Goal: Task Accomplishment & Management: Manage account settings

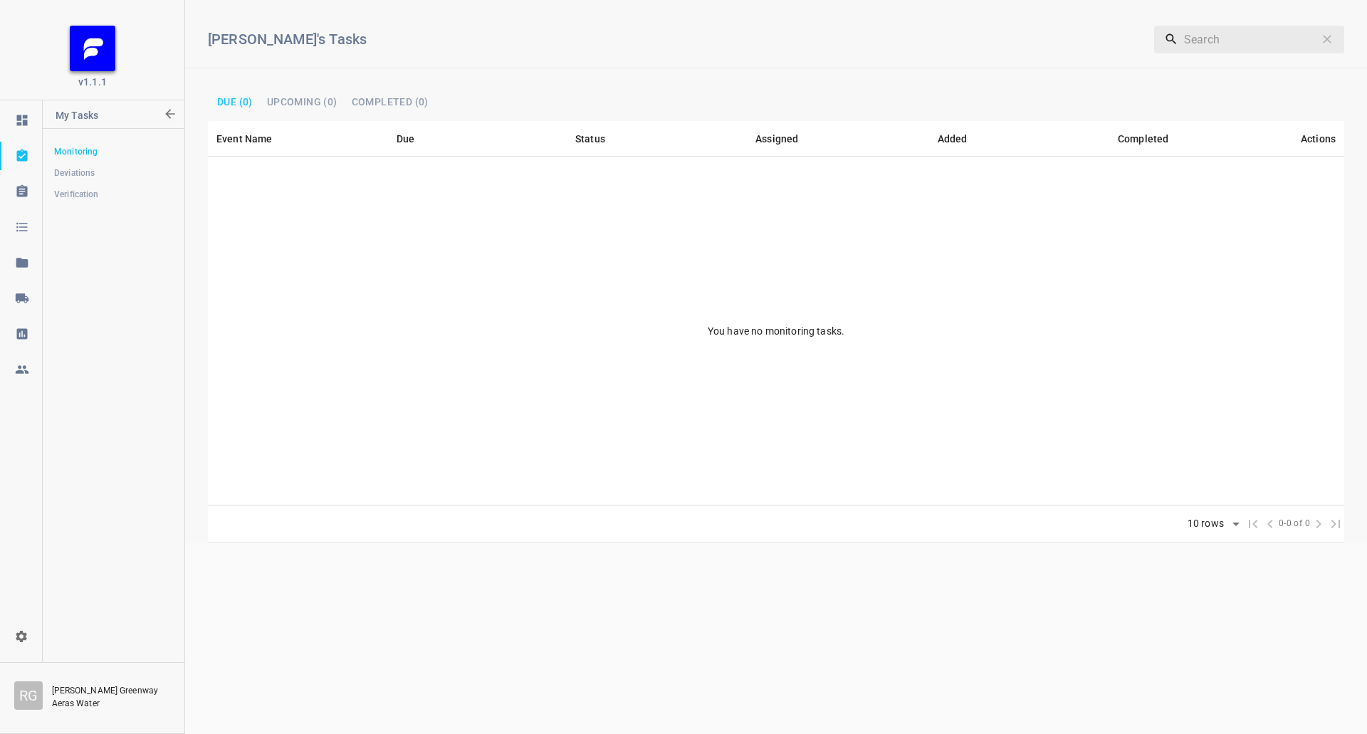
click at [28, 298] on icon at bounding box center [21, 297] width 13 height 9
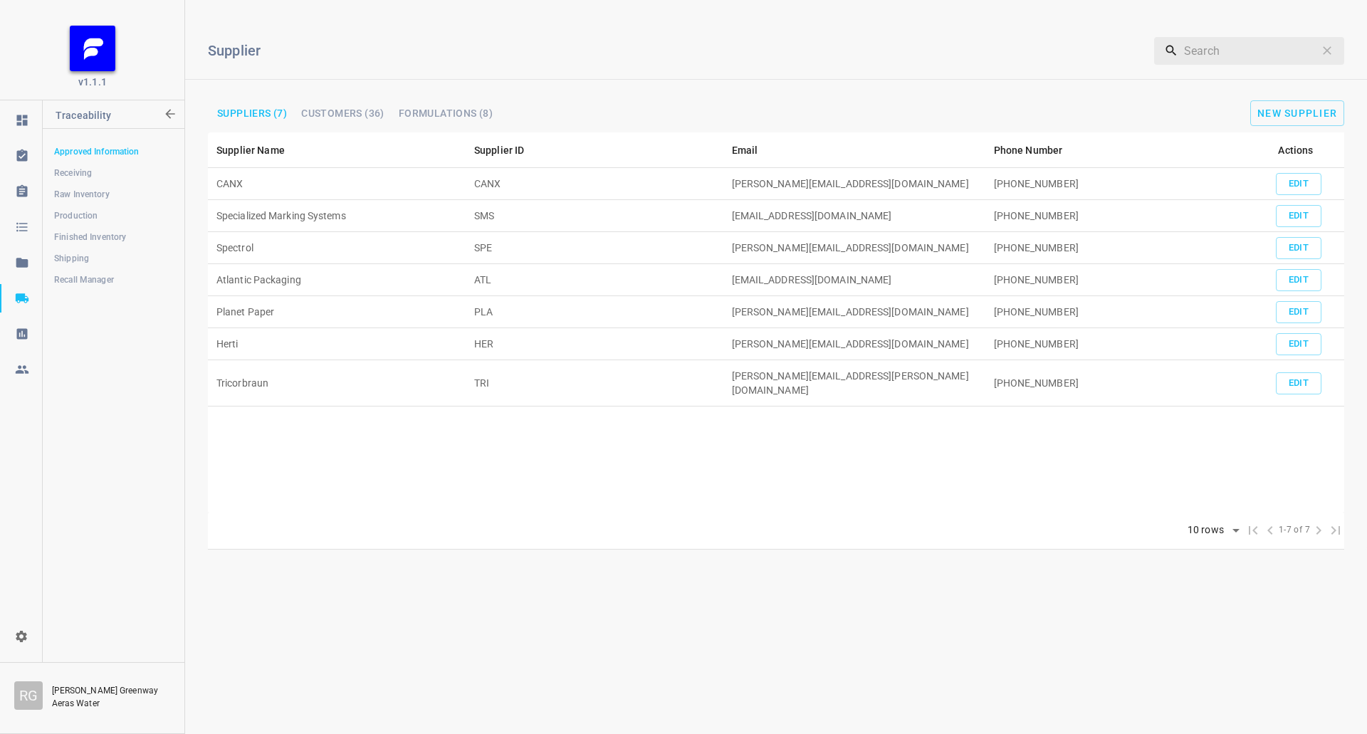
click at [110, 261] on span "Shipping" at bounding box center [113, 258] width 118 height 14
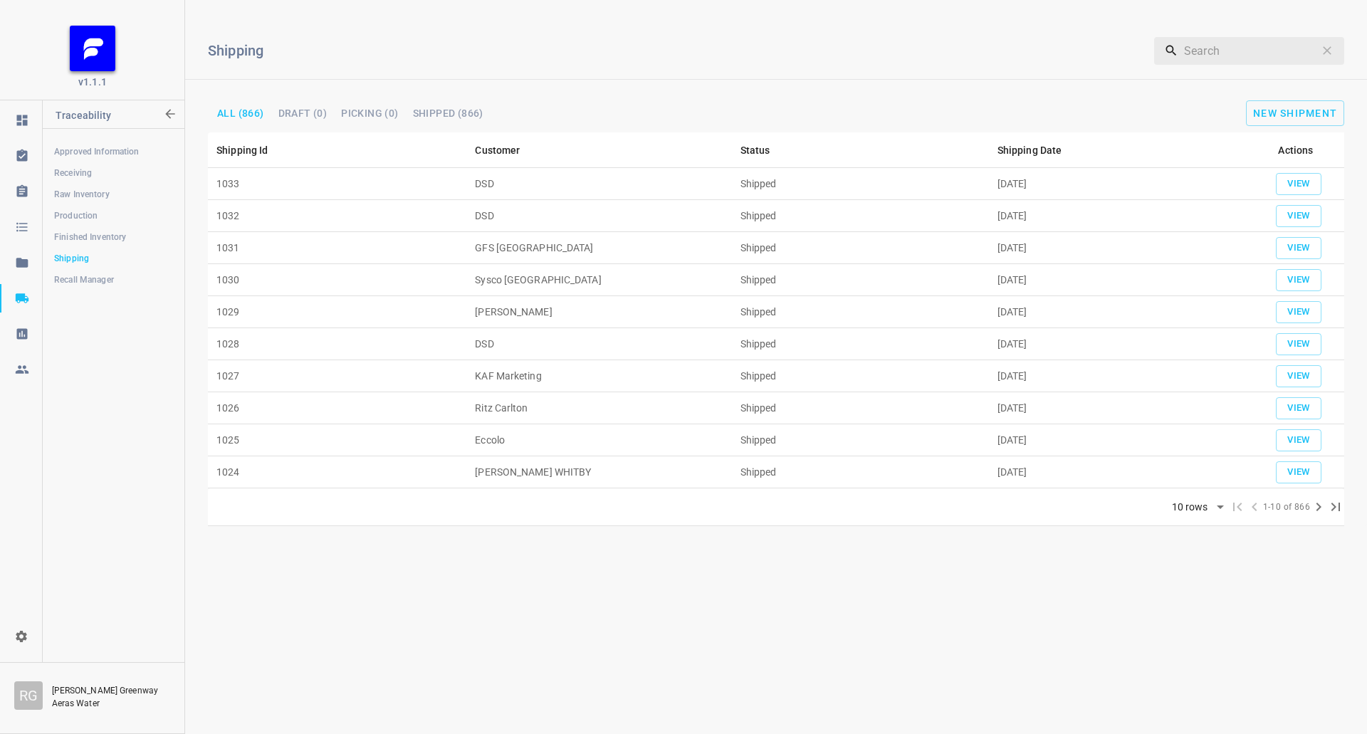
click at [104, 238] on span "Finished Inventory" at bounding box center [113, 237] width 118 height 14
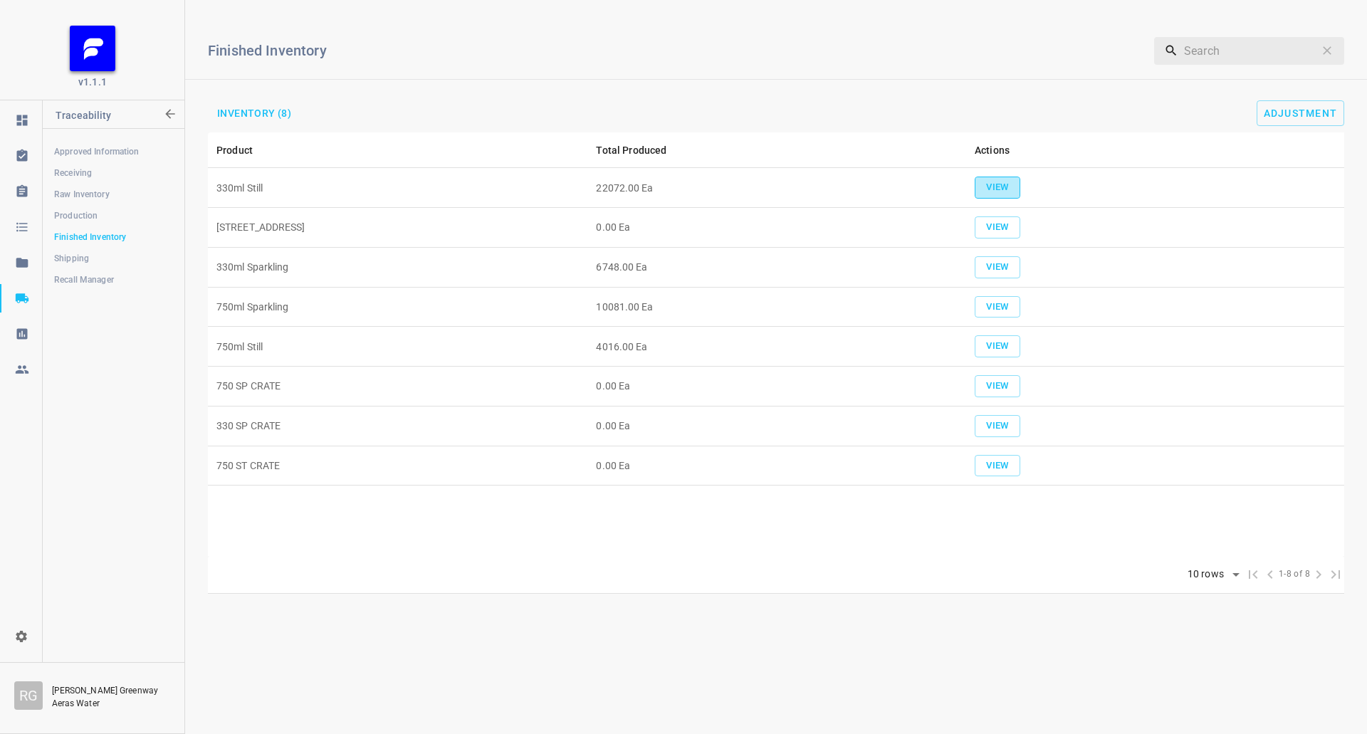
click at [1005, 182] on span "View" at bounding box center [997, 187] width 31 height 16
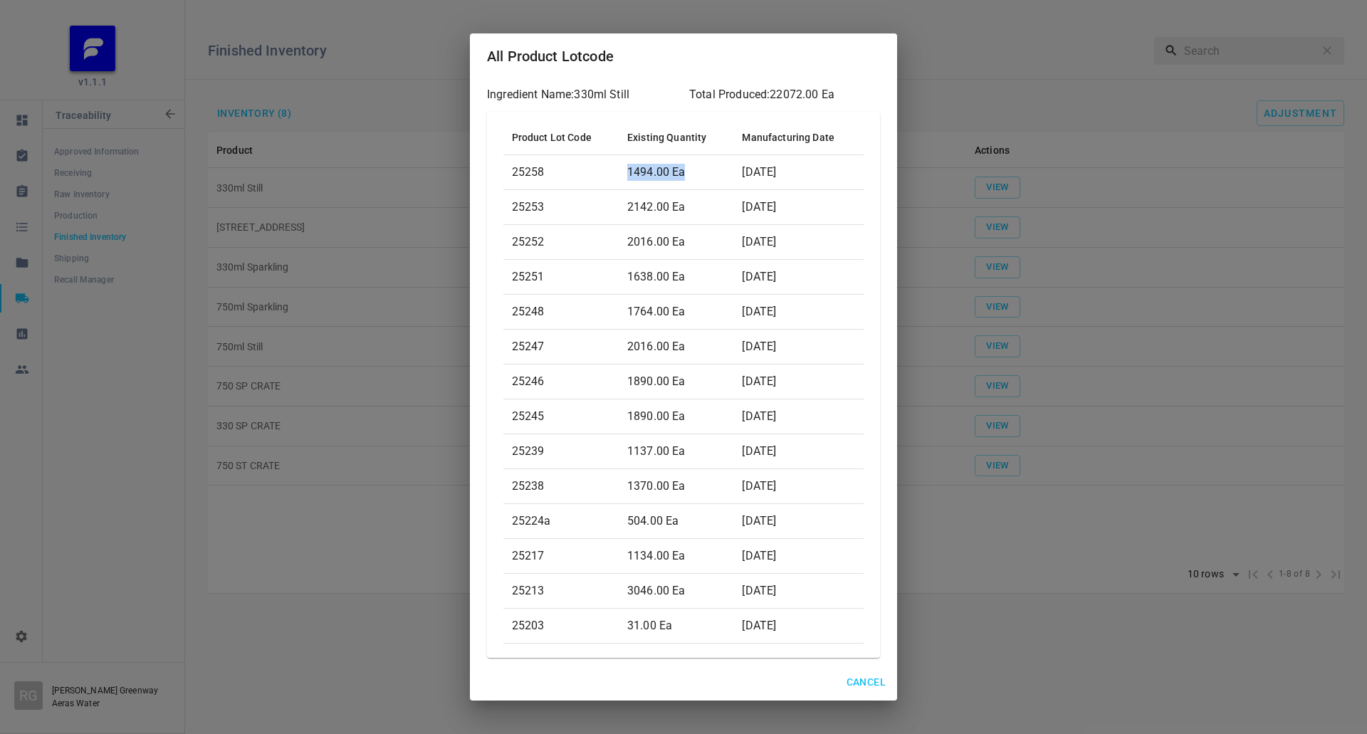
drag, startPoint x: 622, startPoint y: 174, endPoint x: 685, endPoint y: 171, distance: 62.7
click at [685, 171] on td "1494.00 Ea" at bounding box center [676, 172] width 115 height 35
click at [557, 456] on p "25239" at bounding box center [561, 451] width 98 height 17
drag, startPoint x: 627, startPoint y: 488, endPoint x: 688, endPoint y: 483, distance: 61.4
click at [688, 483] on td "1370.00 Ea" at bounding box center [676, 485] width 115 height 35
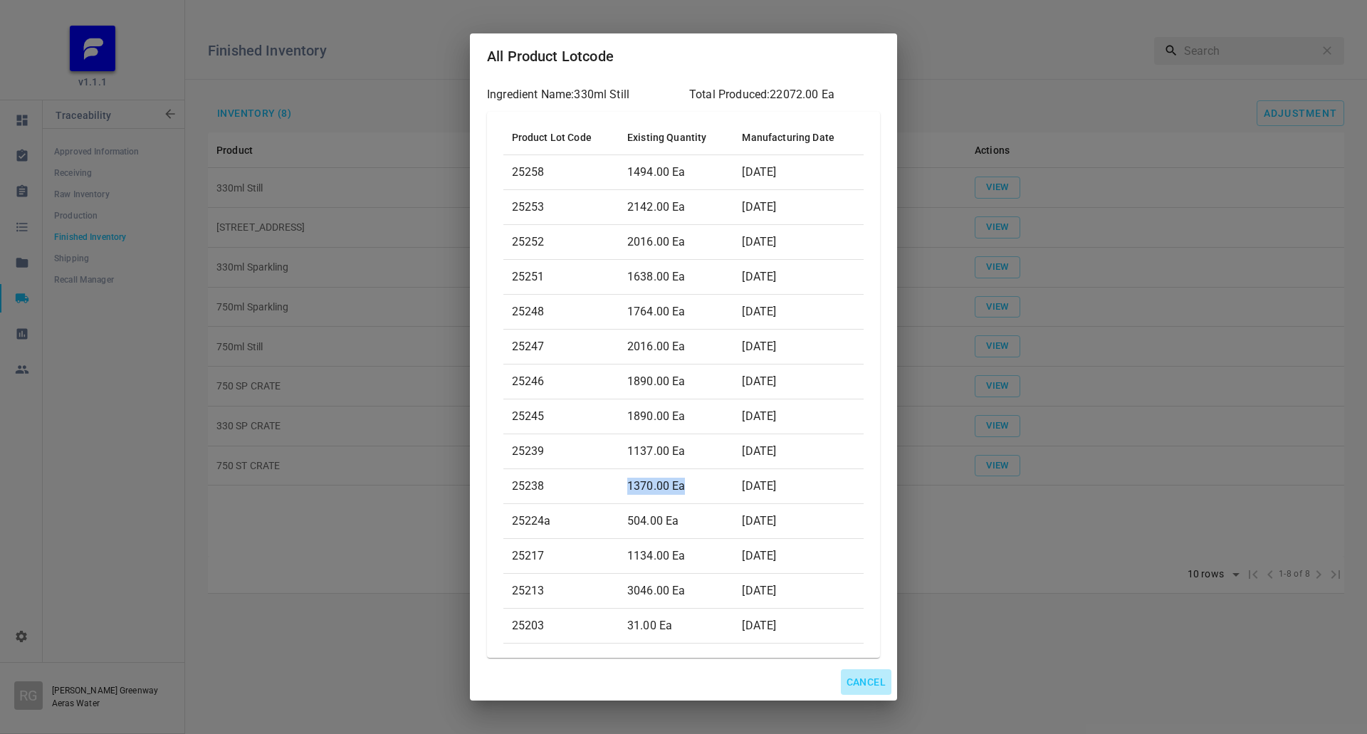
click at [856, 674] on span "Cancel" at bounding box center [866, 683] width 39 height 18
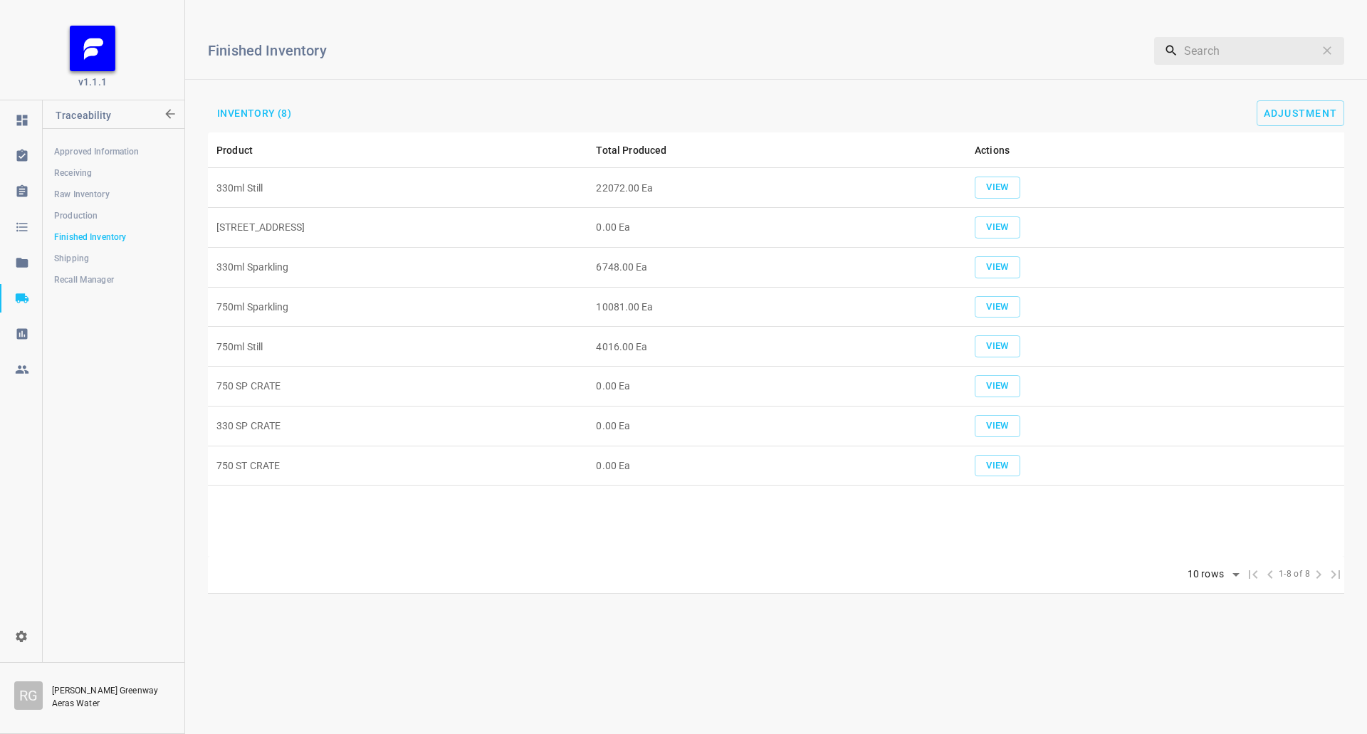
click at [108, 258] on span "Shipping" at bounding box center [113, 258] width 118 height 14
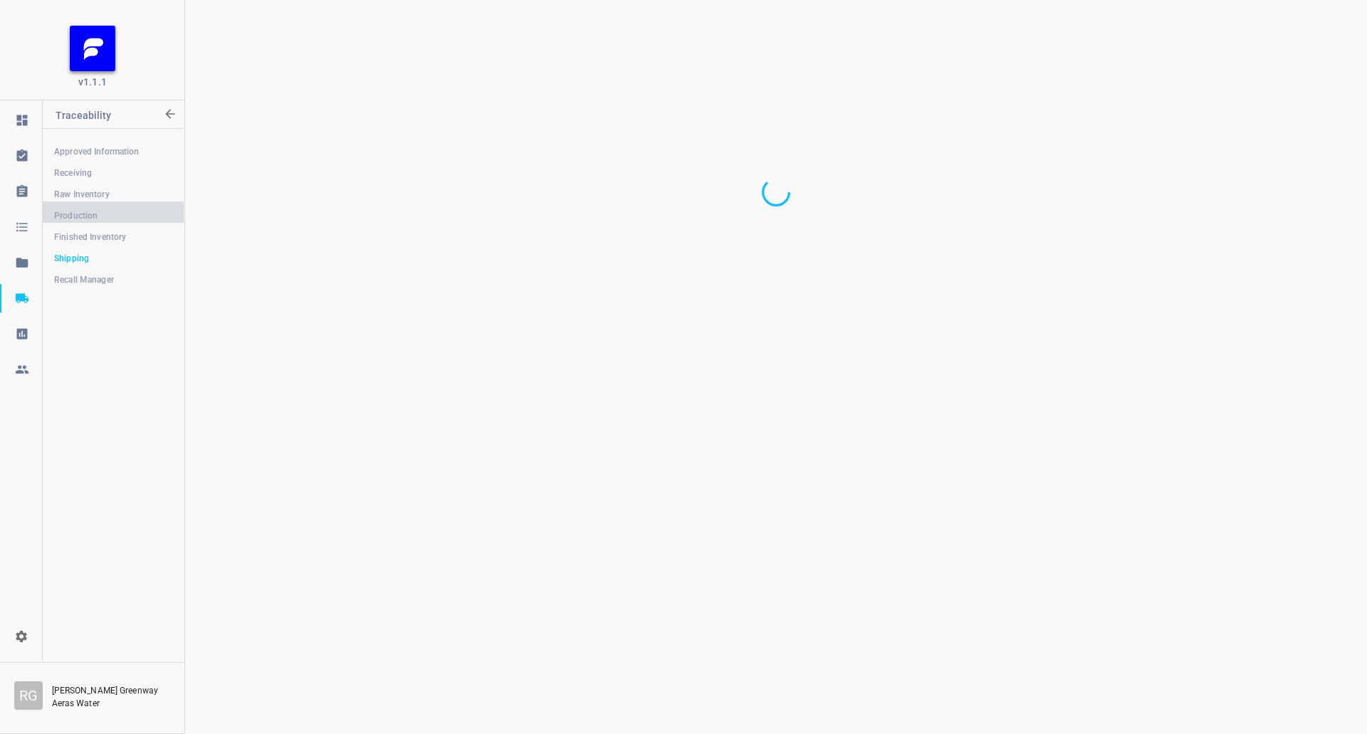
click at [96, 216] on span "Production" at bounding box center [113, 216] width 118 height 14
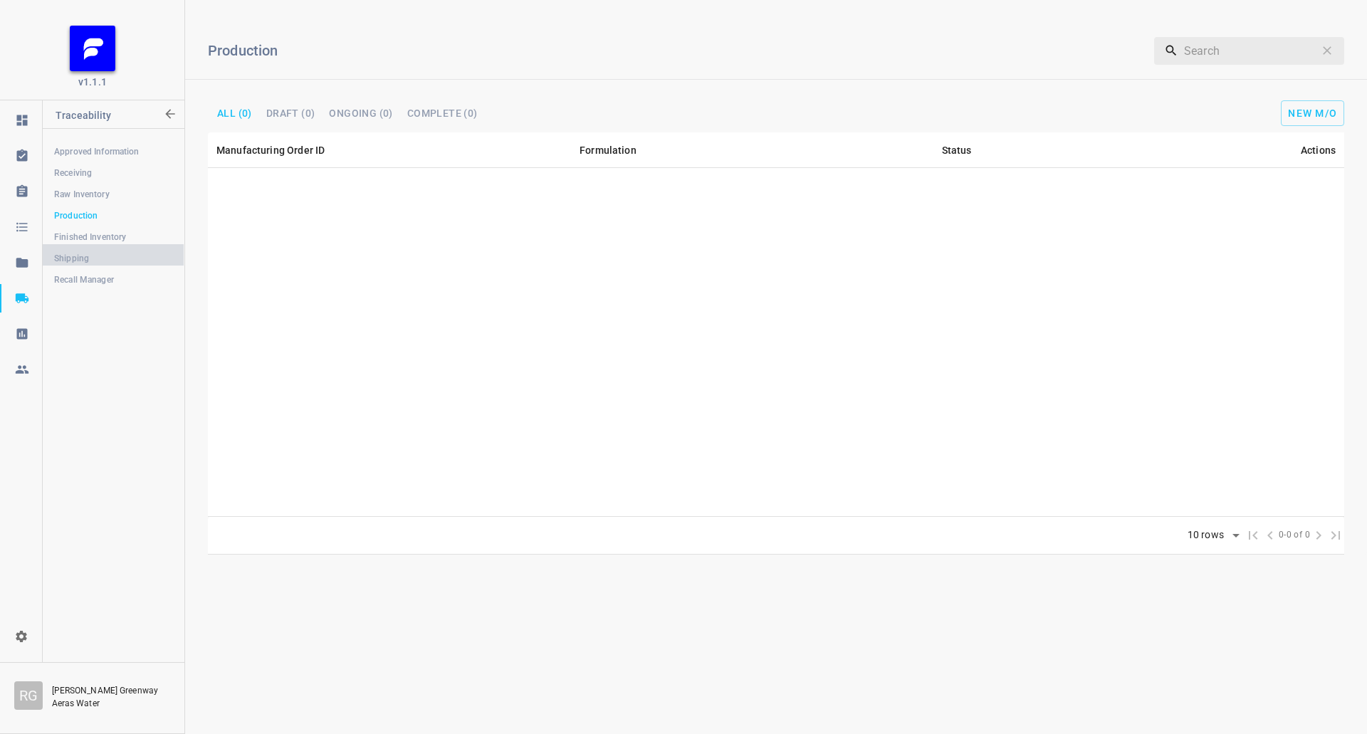
click at [118, 253] on span "Shipping" at bounding box center [113, 258] width 118 height 14
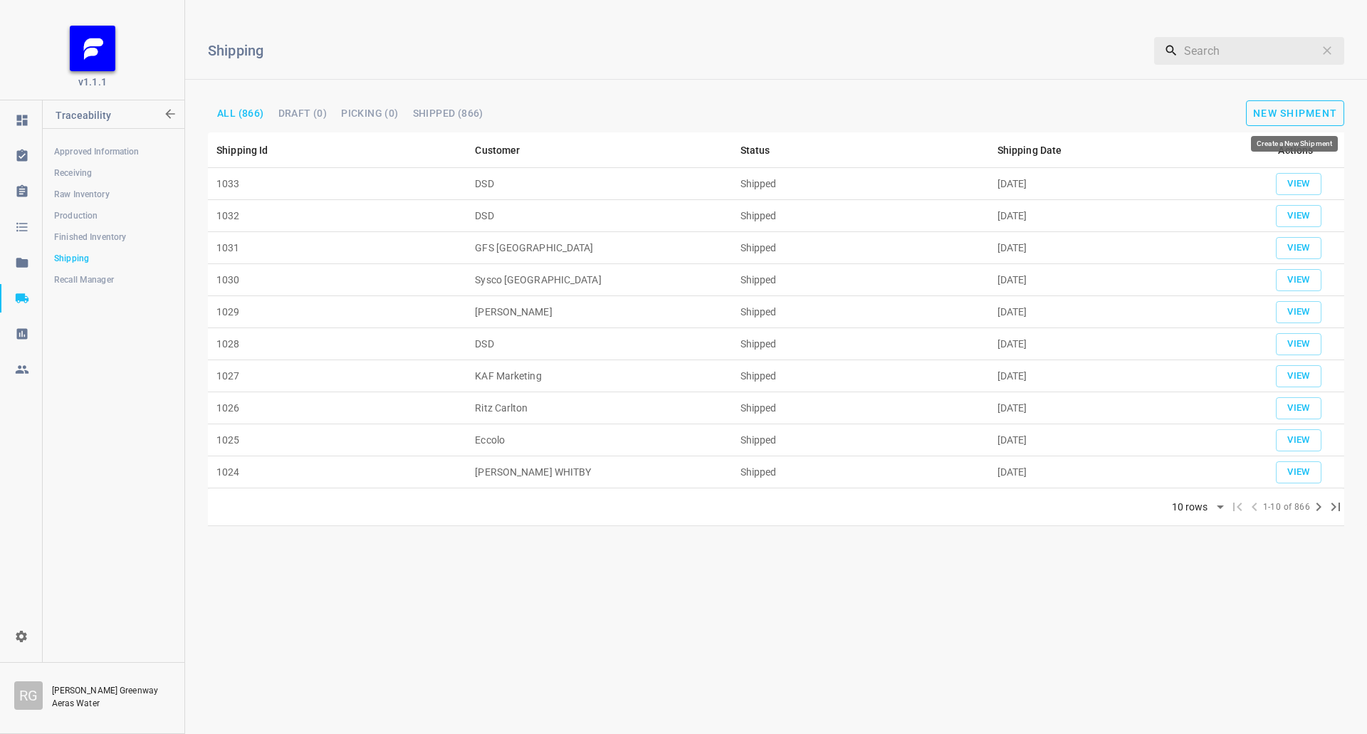
click at [1294, 112] on span "New Shipment" at bounding box center [1295, 113] width 84 height 11
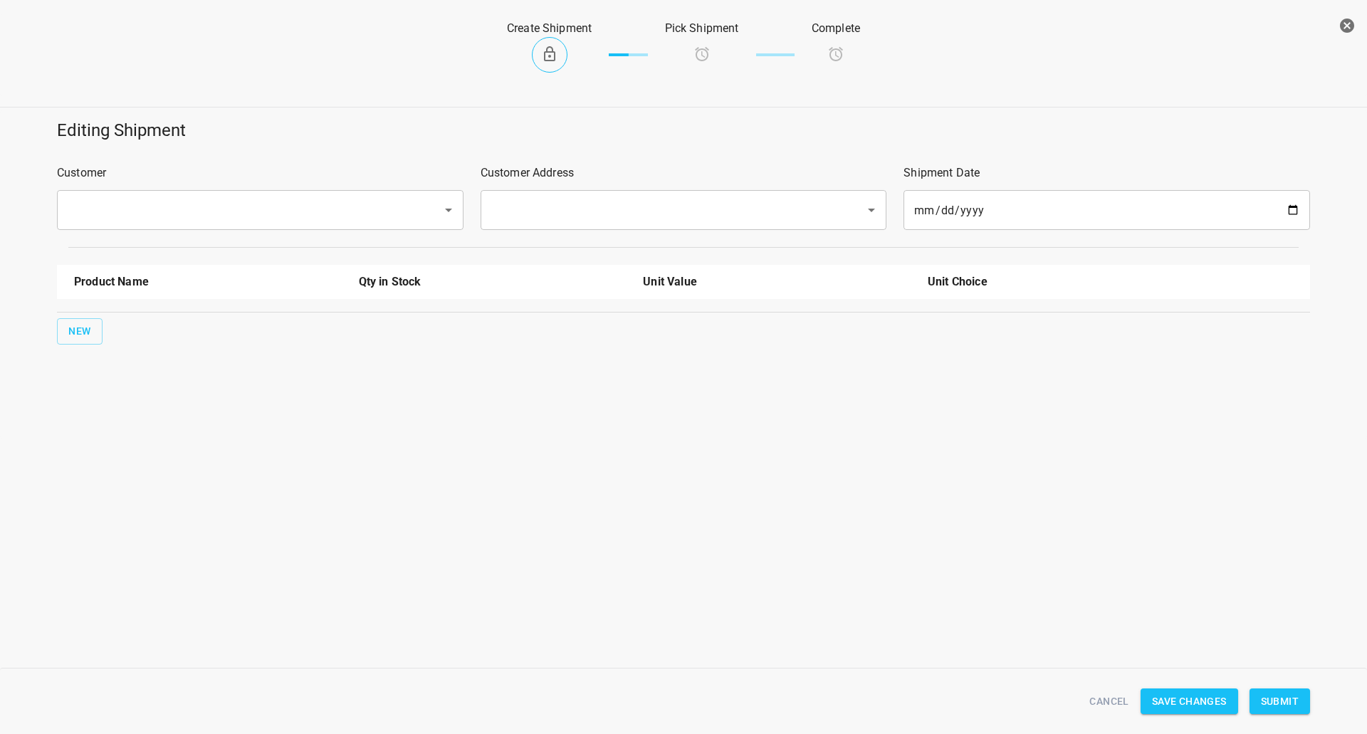
click at [171, 219] on input "text" at bounding box center [240, 210] width 354 height 27
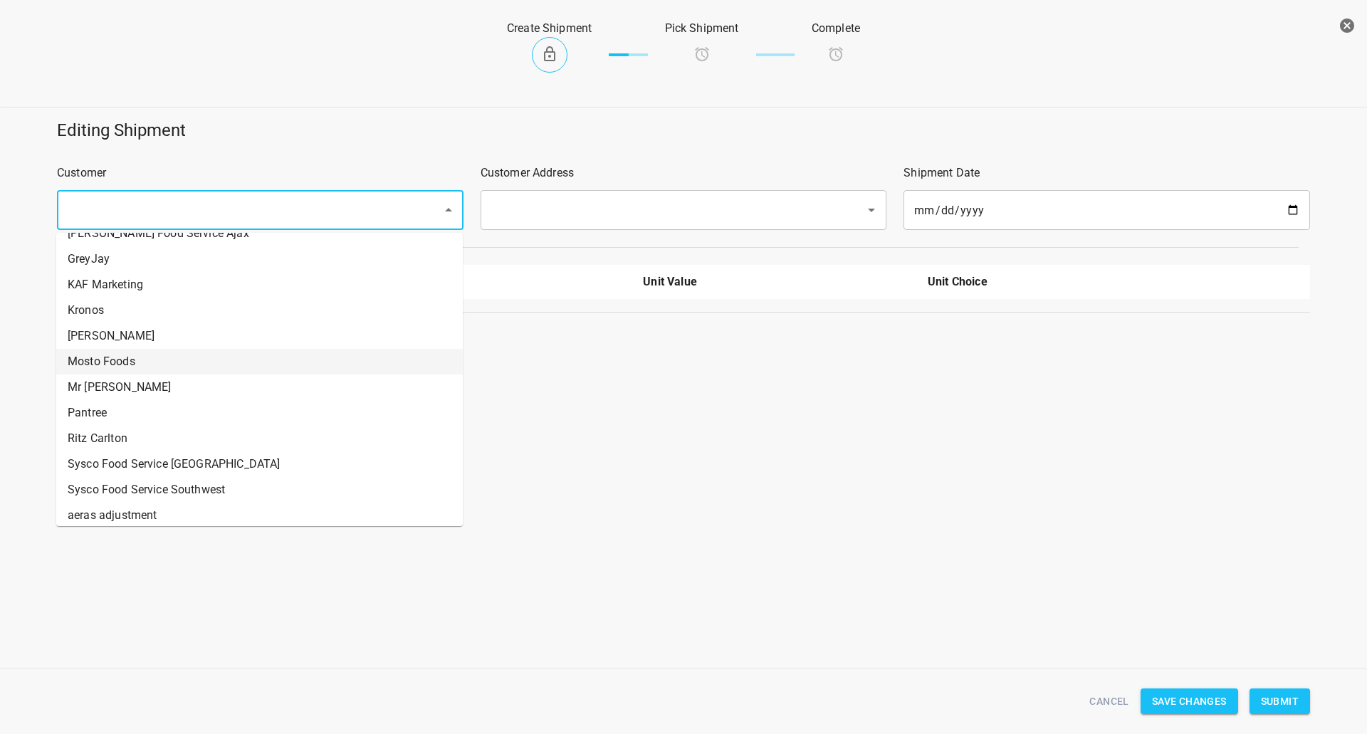
scroll to position [214, 0]
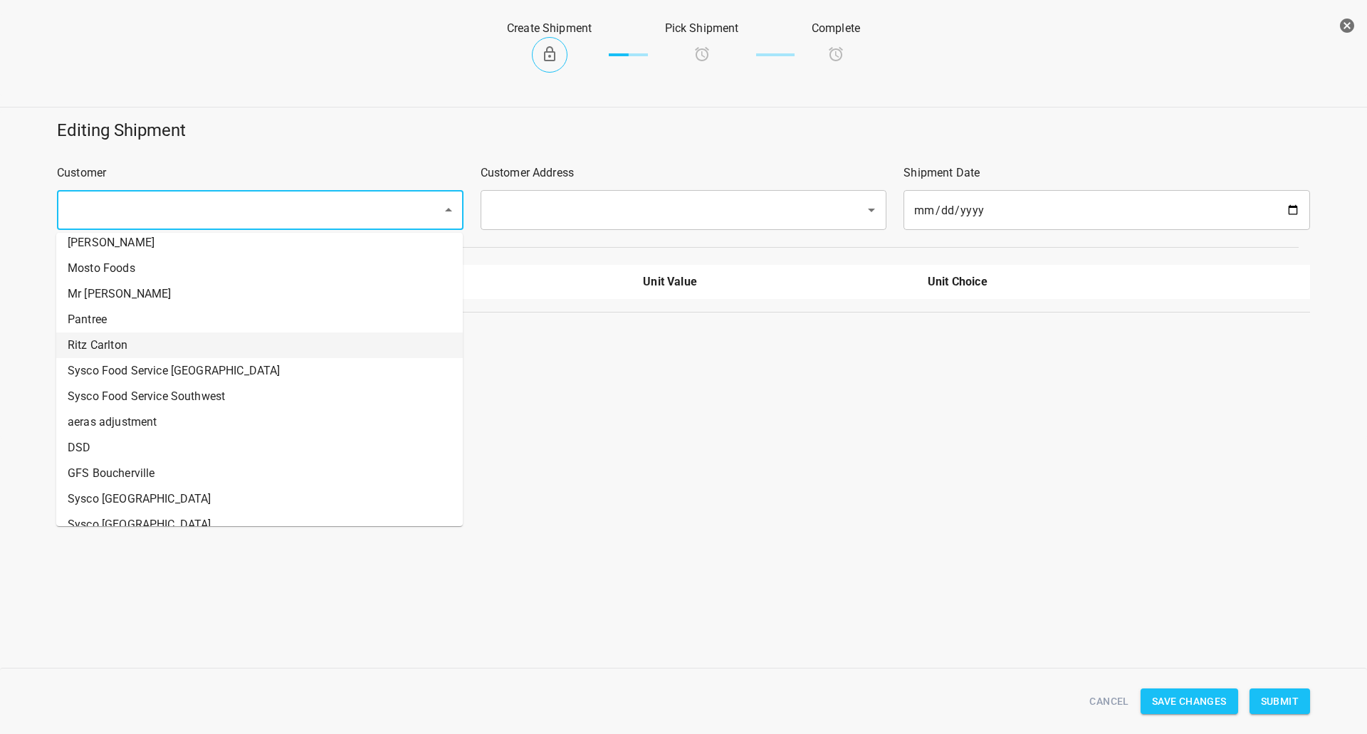
click at [130, 340] on li "Ritz Carlton" at bounding box center [259, 345] width 407 height 26
type input "Ritz Carlton"
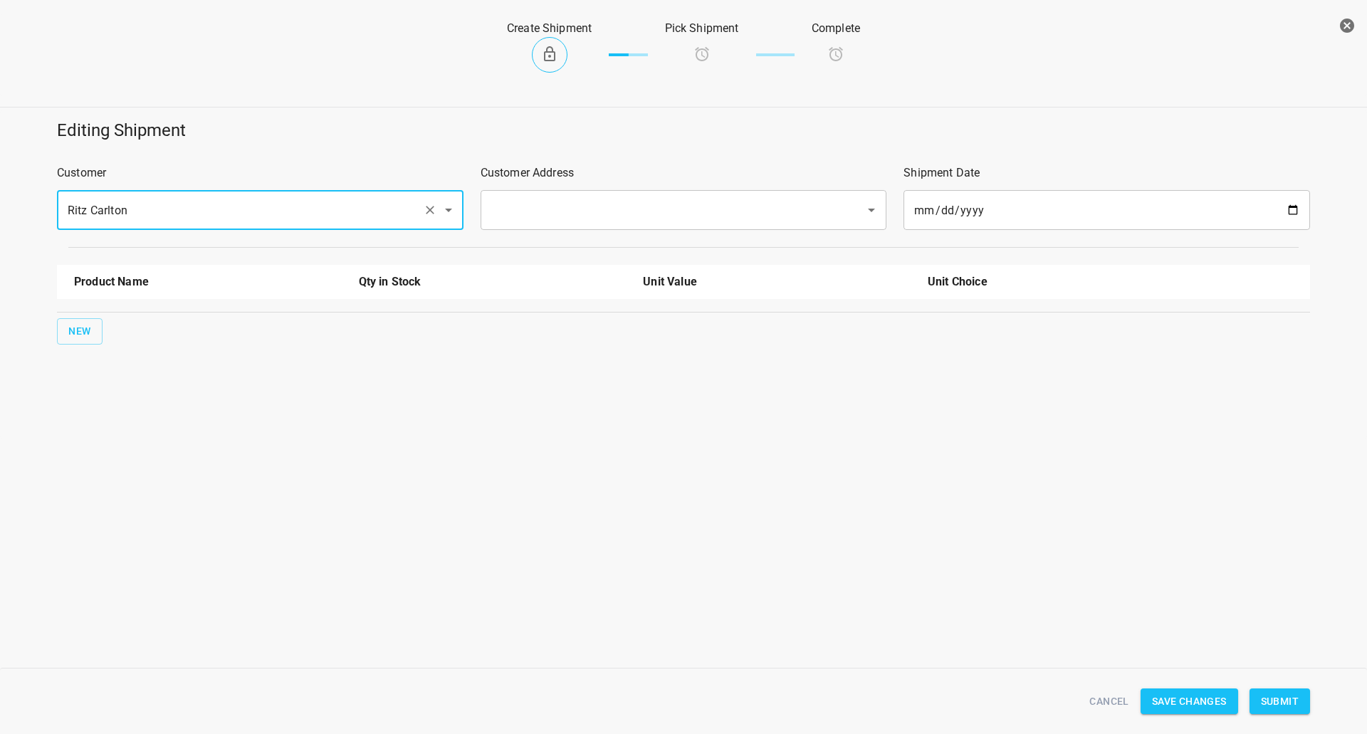
click at [525, 214] on input "text" at bounding box center [664, 210] width 354 height 27
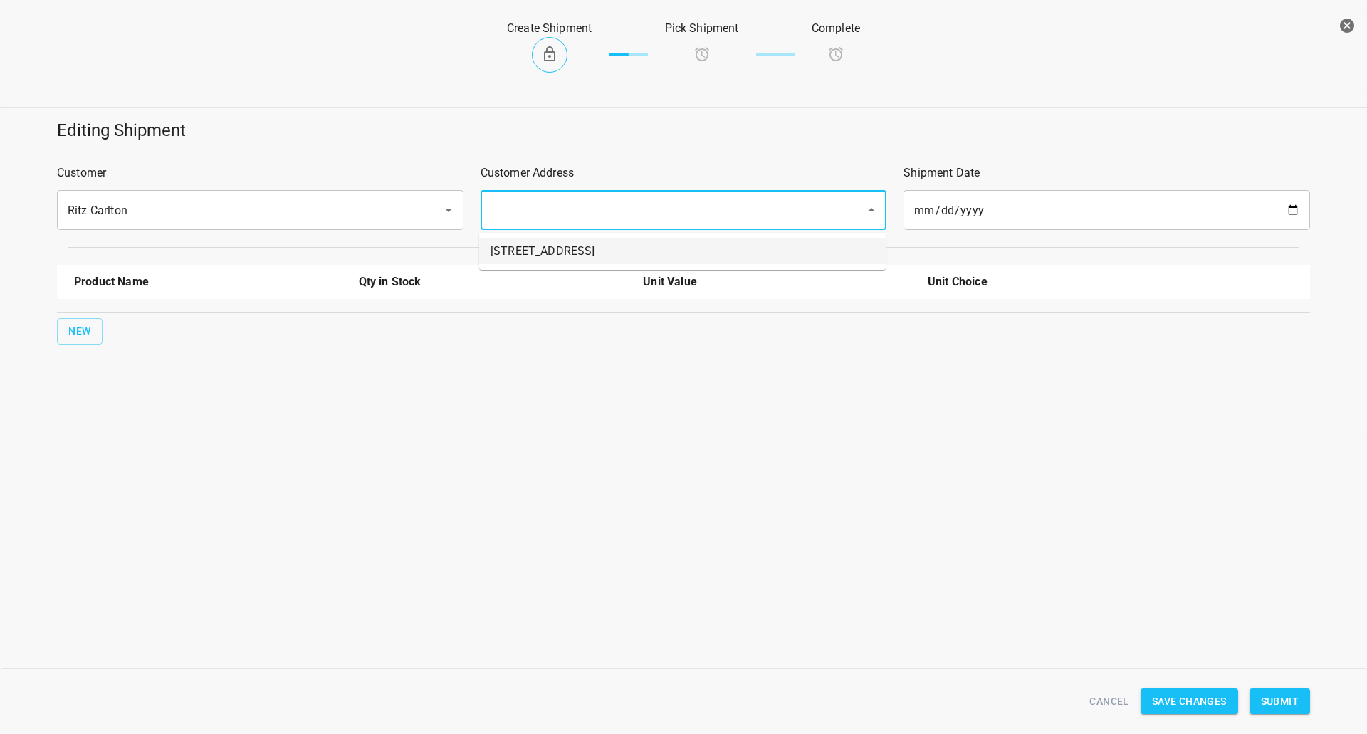
click at [543, 252] on li "[STREET_ADDRESS]" at bounding box center [682, 252] width 407 height 26
type input "[STREET_ADDRESS]"
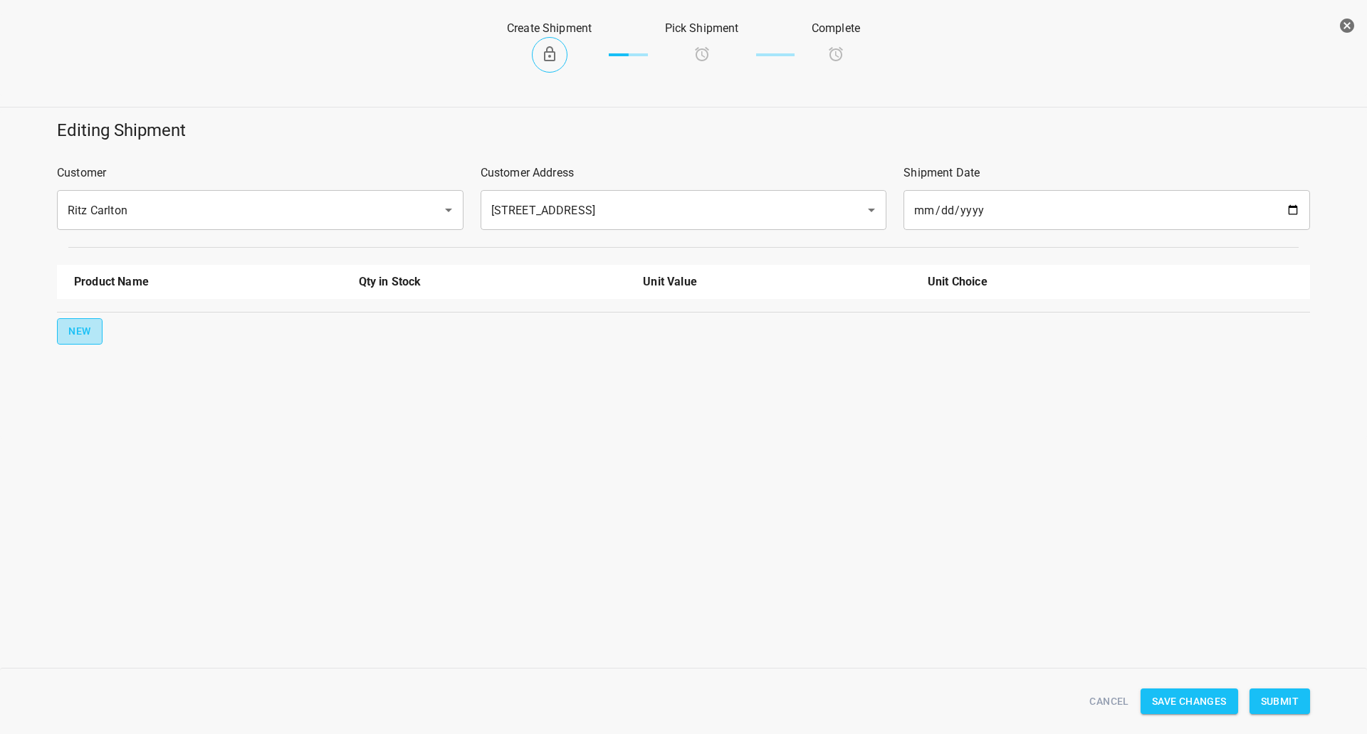
click at [84, 330] on span "New" at bounding box center [79, 332] width 23 height 18
click at [123, 323] on input "text" at bounding box center [188, 322] width 228 height 22
click at [131, 356] on li "330ml Still" at bounding box center [208, 355] width 268 height 26
type input "330ml Still"
click at [688, 303] on div "0" at bounding box center [776, 328] width 285 height 51
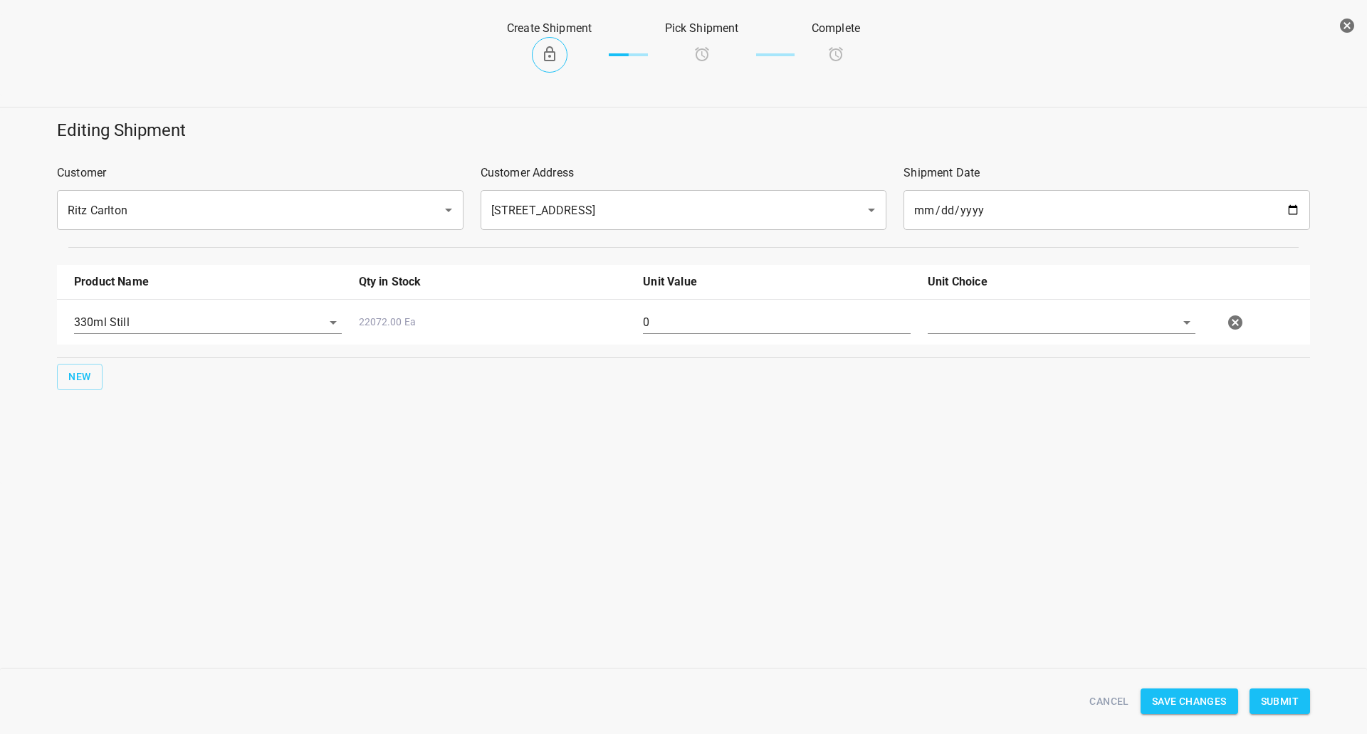
click at [693, 315] on input "0" at bounding box center [777, 322] width 268 height 23
type input "110"
drag, startPoint x: 891, startPoint y: 335, endPoint x: 1108, endPoint y: 294, distance: 220.2
click at [946, 336] on div "330ml Still 22072.00 Ea 110" at bounding box center [687, 322] width 1242 height 63
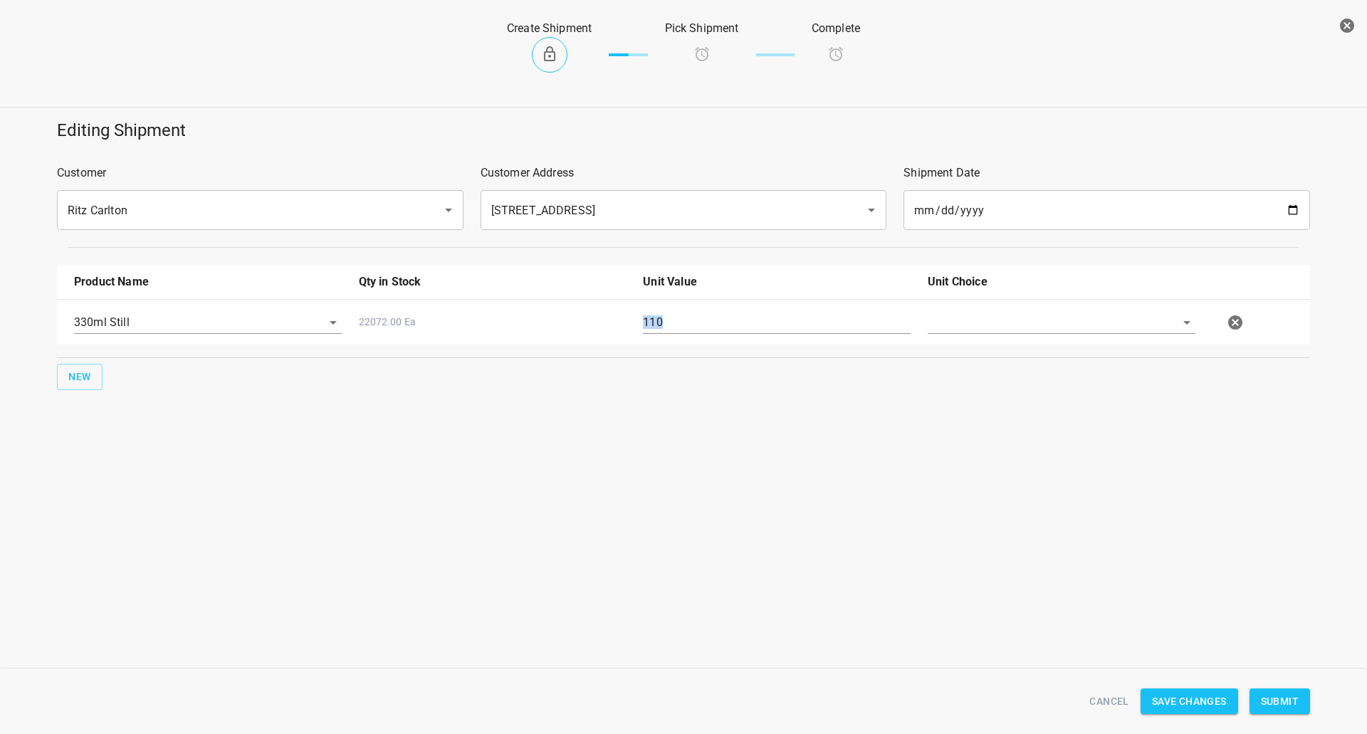
click at [1101, 297] on div "330ml Still 22072.00 Ea 110" at bounding box center [687, 322] width 1242 height 63
click at [1093, 314] on input "text" at bounding box center [1042, 322] width 228 height 22
click at [1075, 352] on li "[PERSON_NAME]" at bounding box center [1062, 355] width 268 height 26
type input "[PERSON_NAME]"
click at [1288, 707] on span "Submit" at bounding box center [1280, 702] width 38 height 18
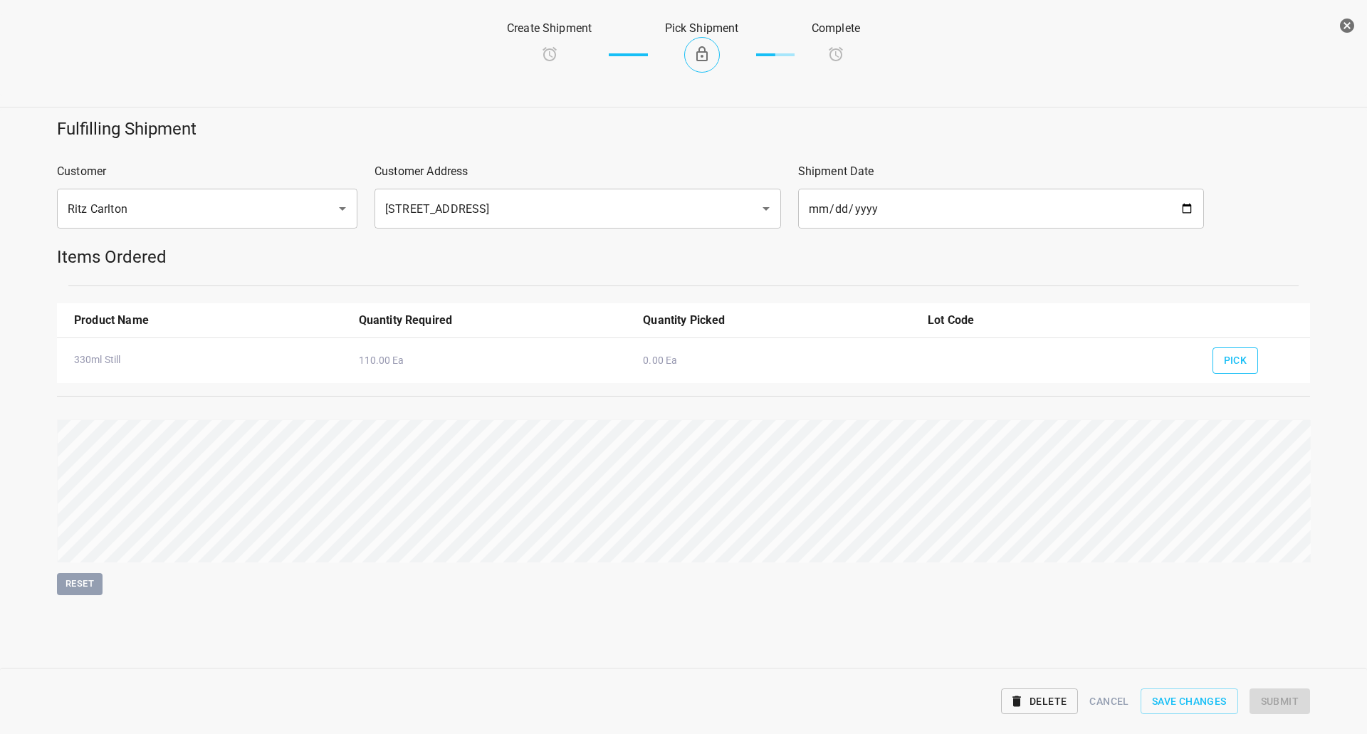
click at [1214, 367] on button "Pick" at bounding box center [1236, 360] width 46 height 26
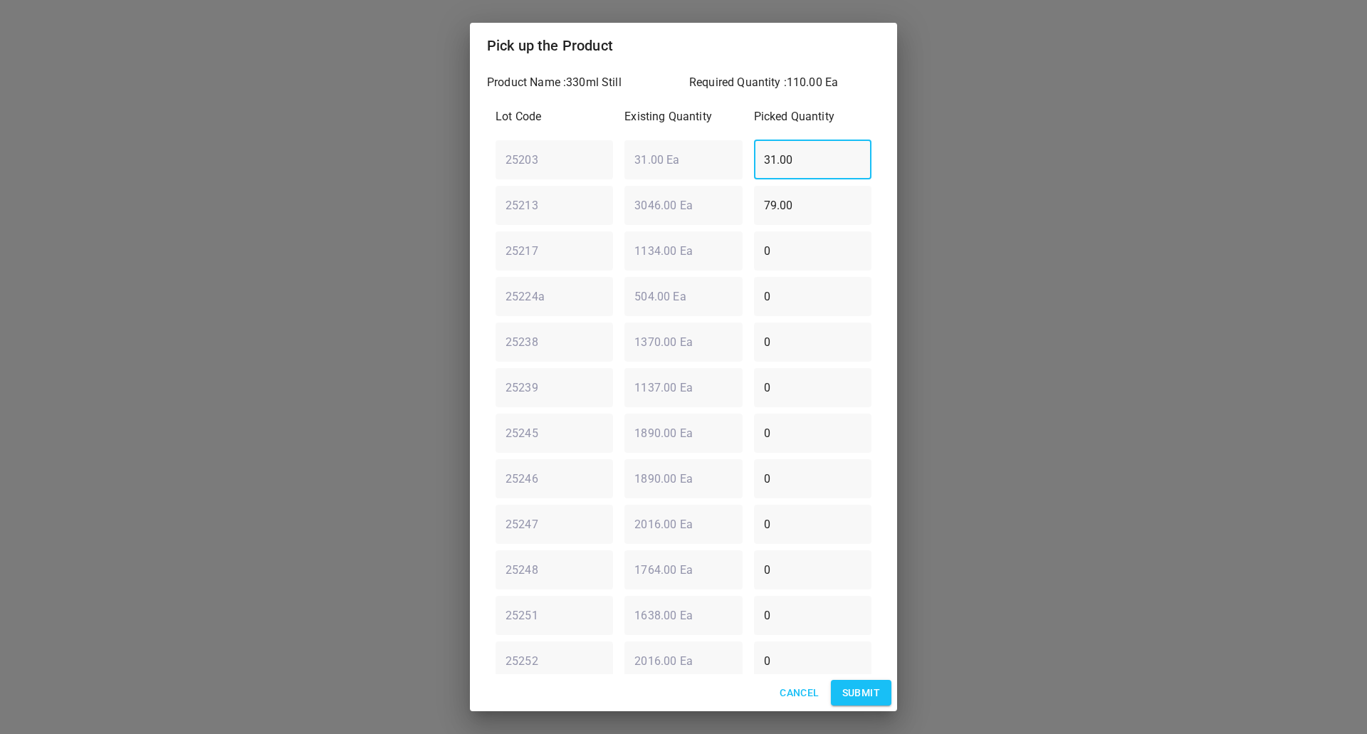
click at [625, 142] on div "25203 ​ 31.00 Ea ​ 31.00 ​" at bounding box center [683, 159] width 387 height 51
type input "0"
drag, startPoint x: 807, startPoint y: 205, endPoint x: 607, endPoint y: 230, distance: 200.9
click at [607, 230] on div "Lot Code Existing Quantity Picked Quantity 25203 ​ 31.00 Ea ​ 0 ​ 25213 ​ 3046.…" at bounding box center [683, 456] width 393 height 712
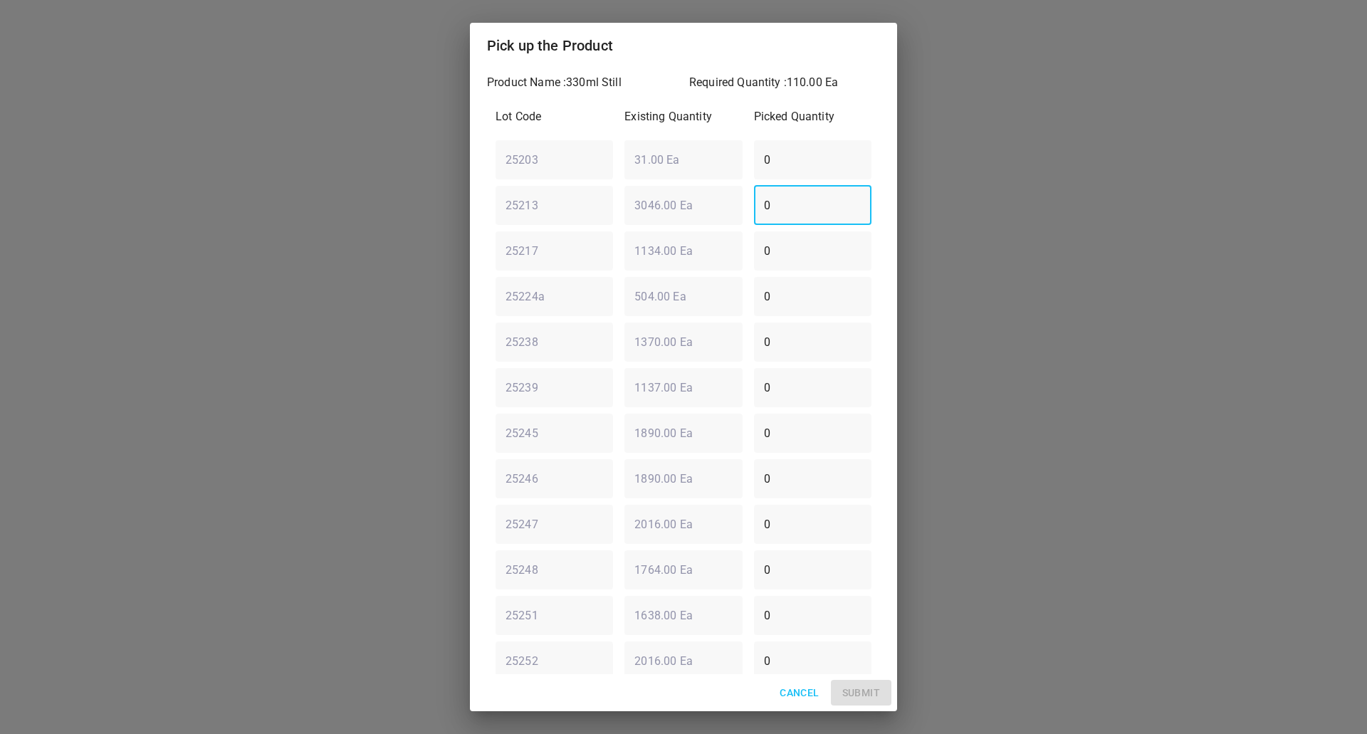
type input "0"
click at [702, 355] on div "25238 ​ 1370.00 Ea ​ 0 ​" at bounding box center [683, 341] width 387 height 51
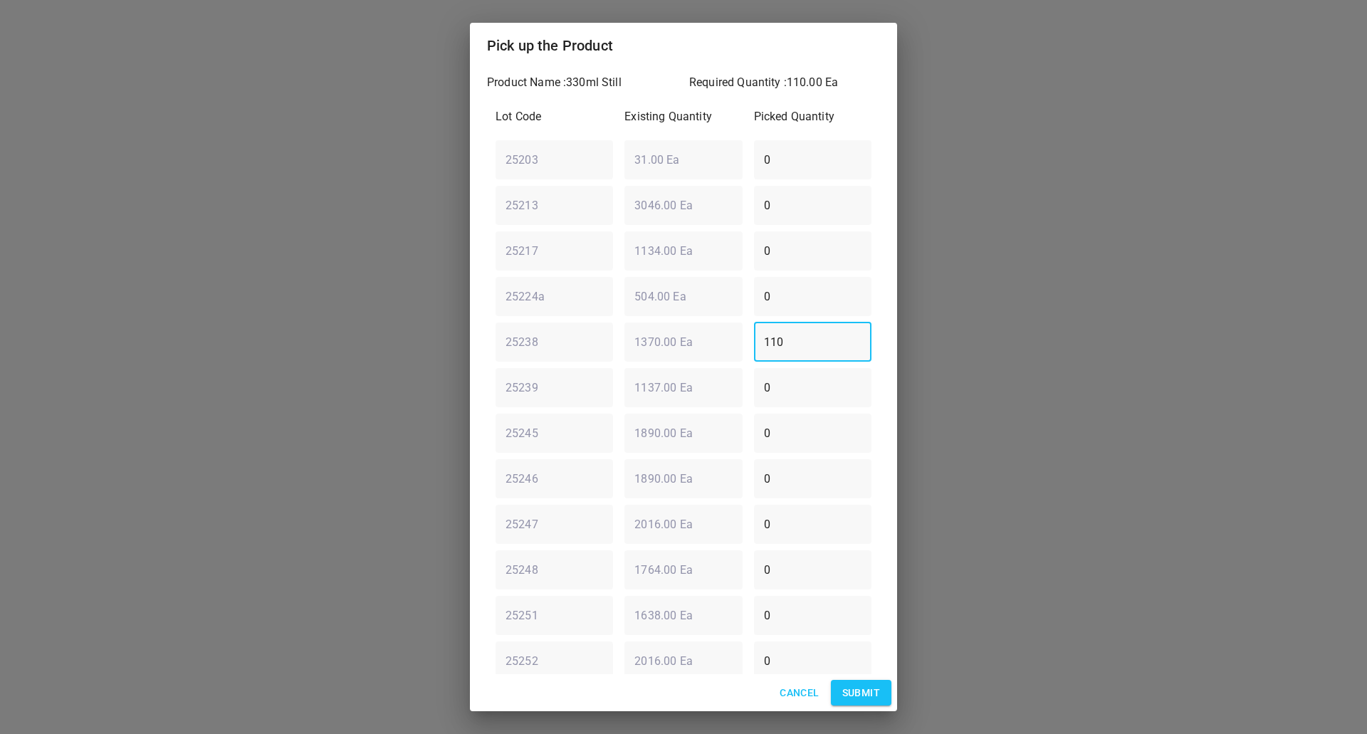
type input "110"
click at [862, 693] on span "Submit" at bounding box center [861, 693] width 38 height 18
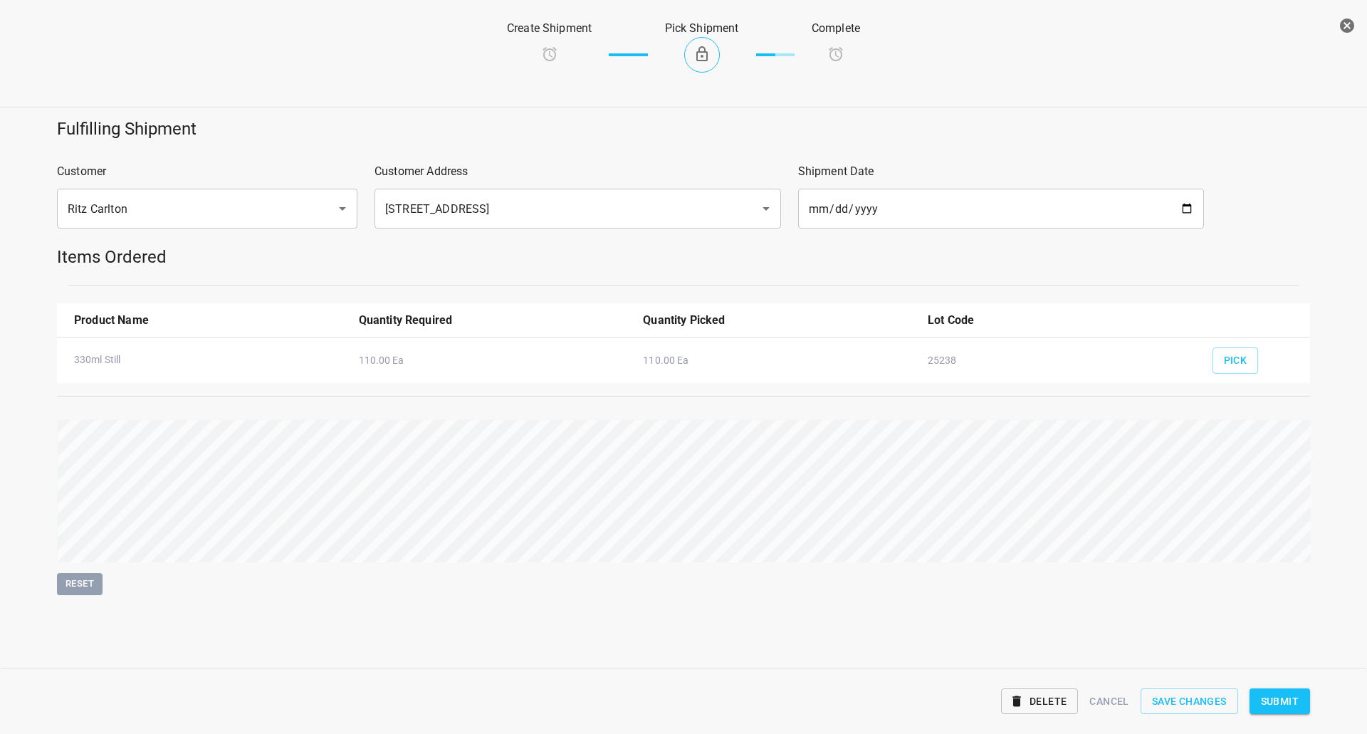
click at [1292, 693] on span "Submit" at bounding box center [1280, 702] width 38 height 18
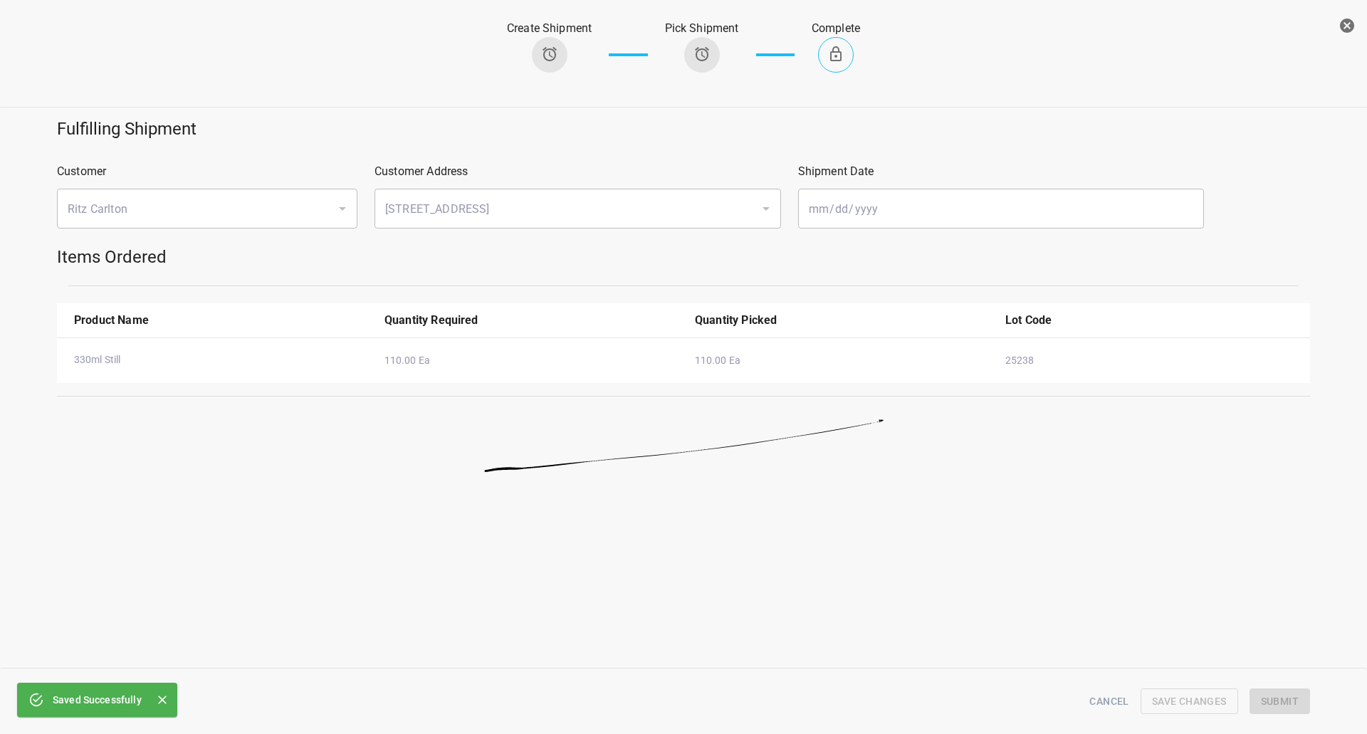
click at [1350, 39] on button "button" at bounding box center [1347, 25] width 28 height 28
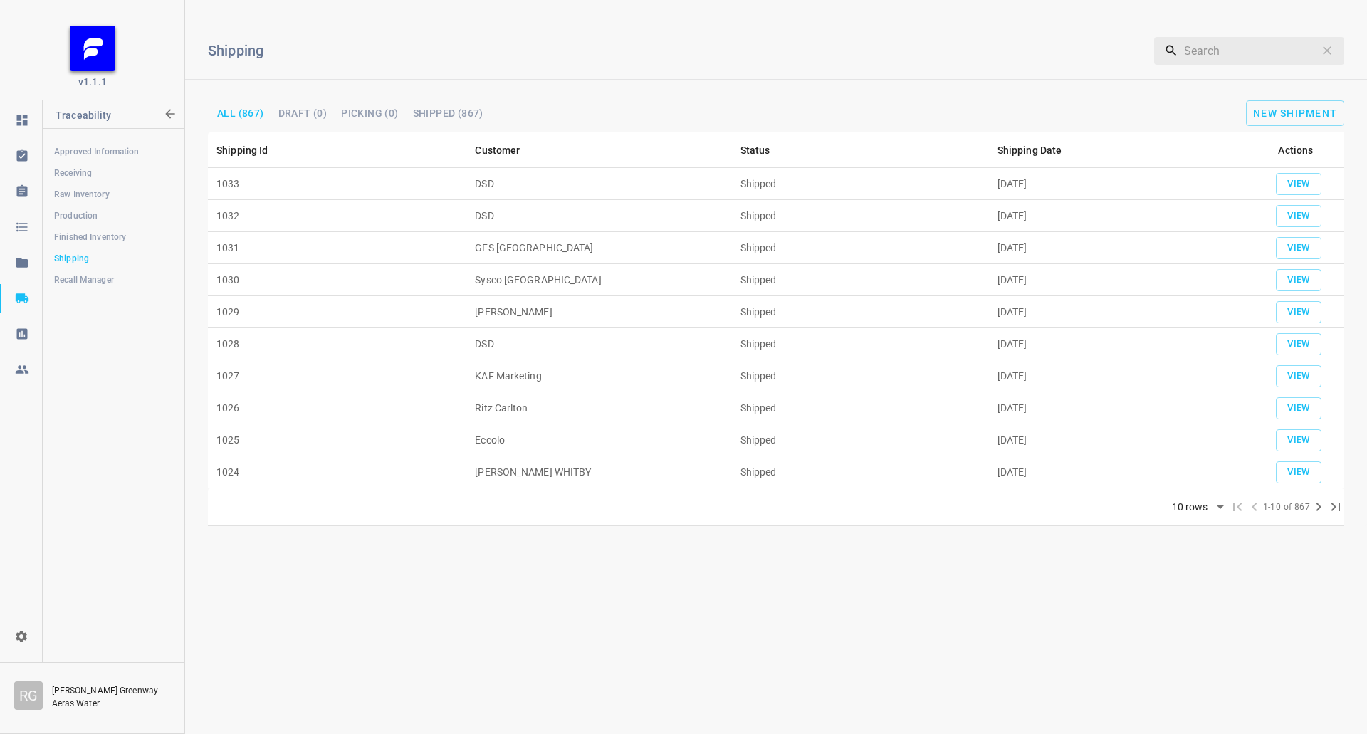
click at [105, 226] on link "Finished Inventory" at bounding box center [113, 237] width 141 height 28
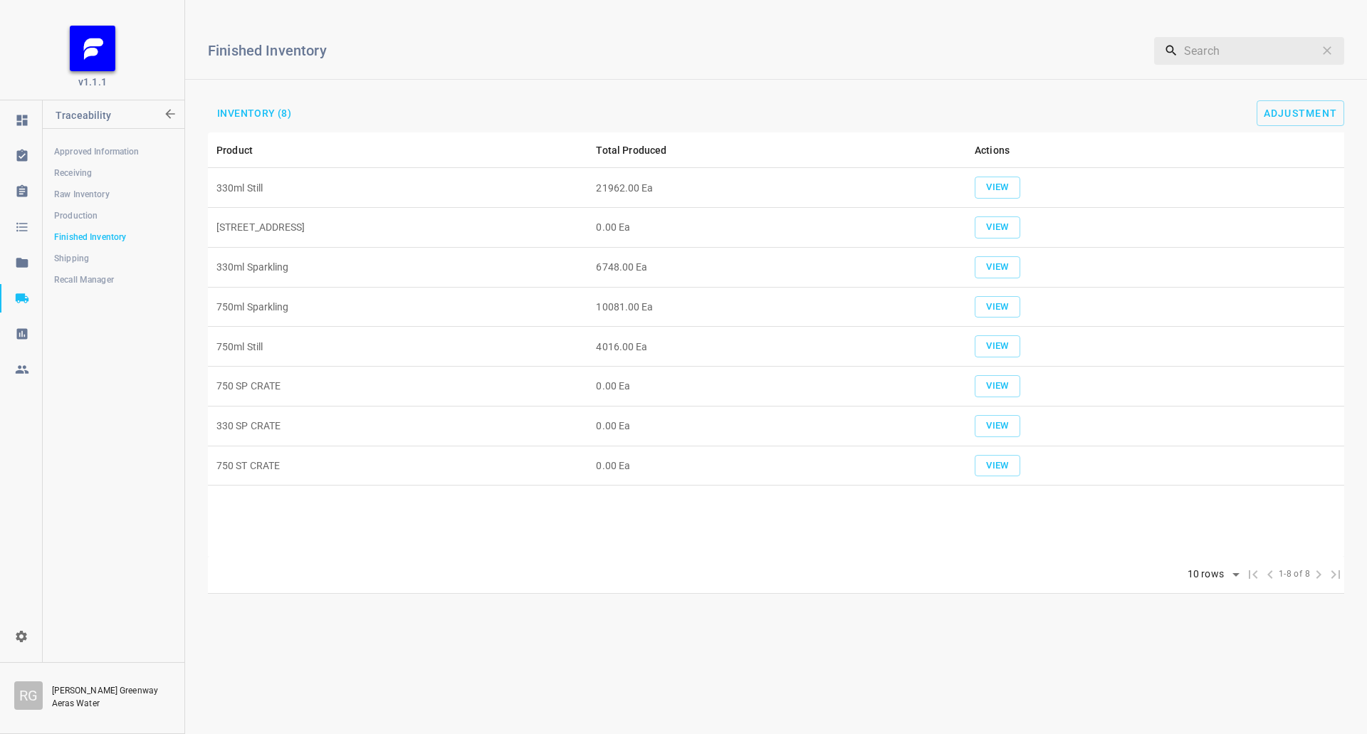
click at [595, 313] on td "10081.00 Ea" at bounding box center [776, 307] width 379 height 40
click at [1002, 303] on span "View" at bounding box center [997, 307] width 31 height 16
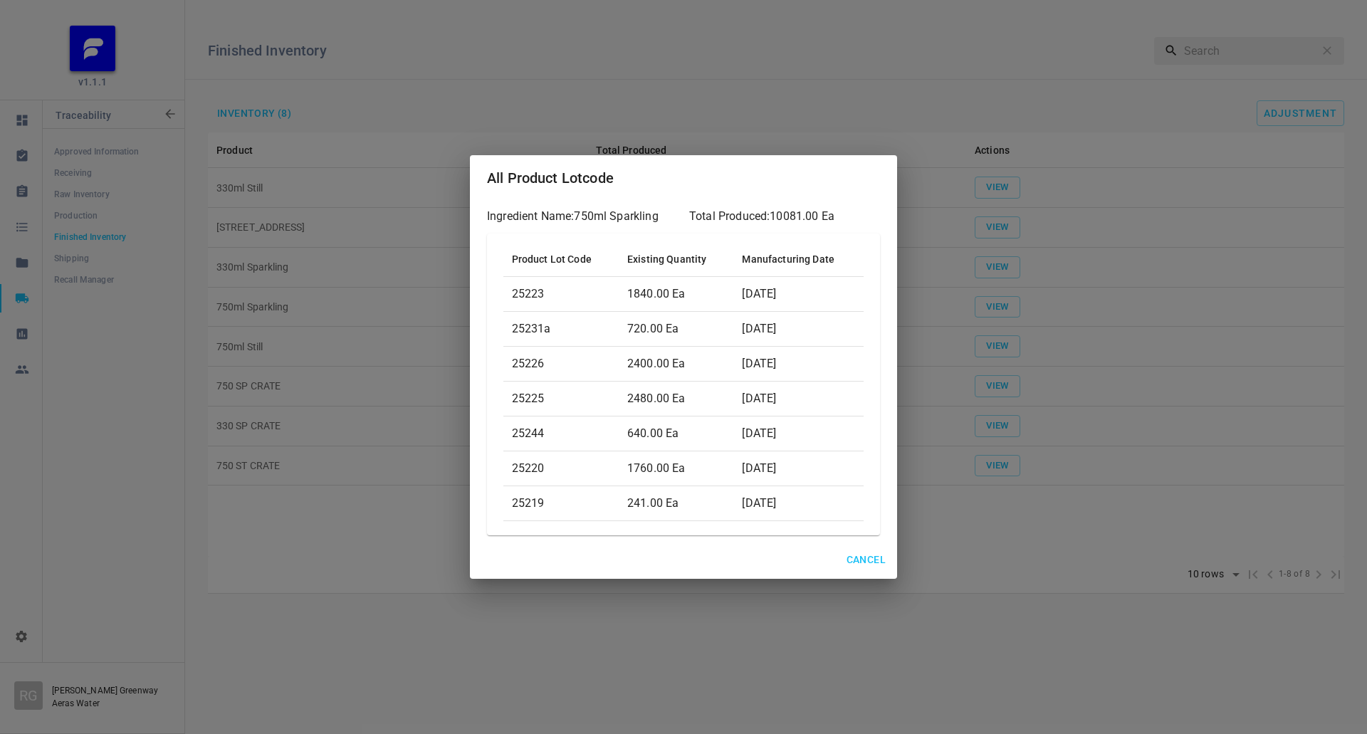
click at [875, 559] on span "Cancel" at bounding box center [866, 560] width 39 height 18
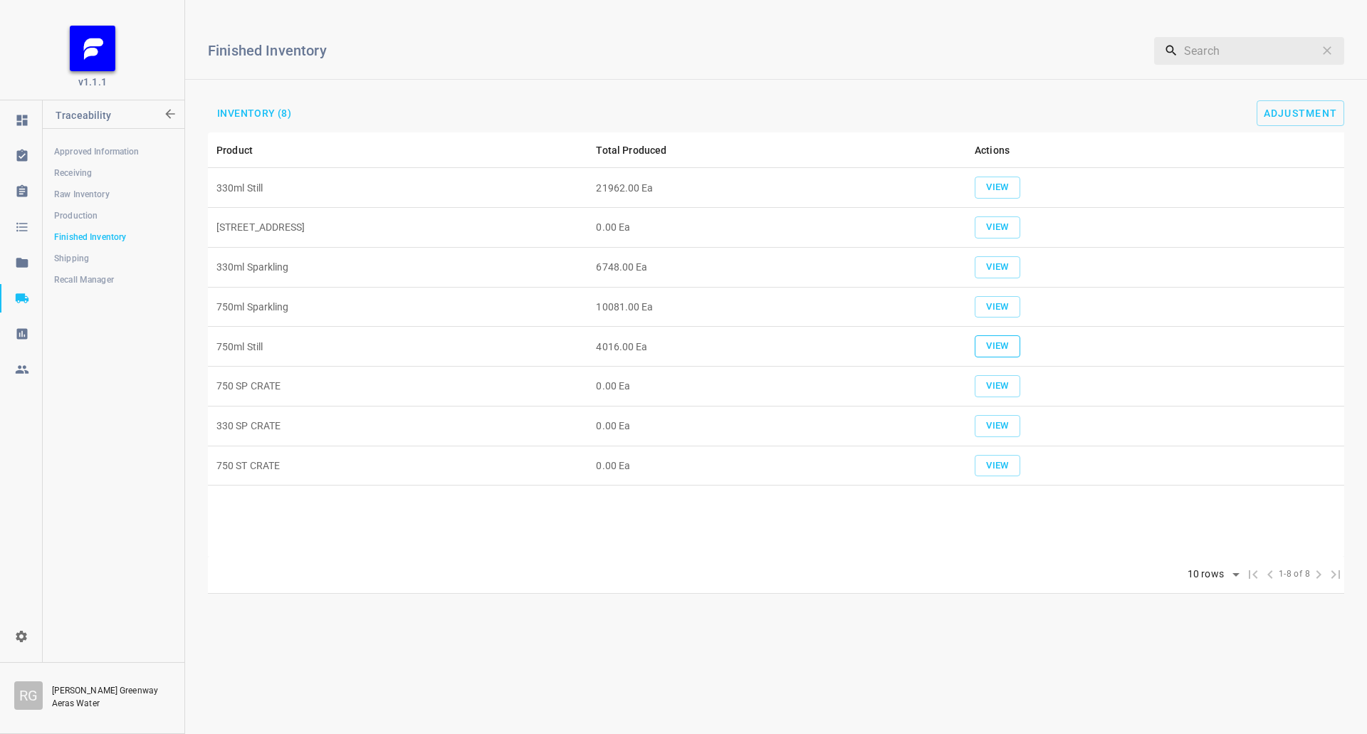
click at [1015, 341] on button "View" at bounding box center [998, 346] width 46 height 22
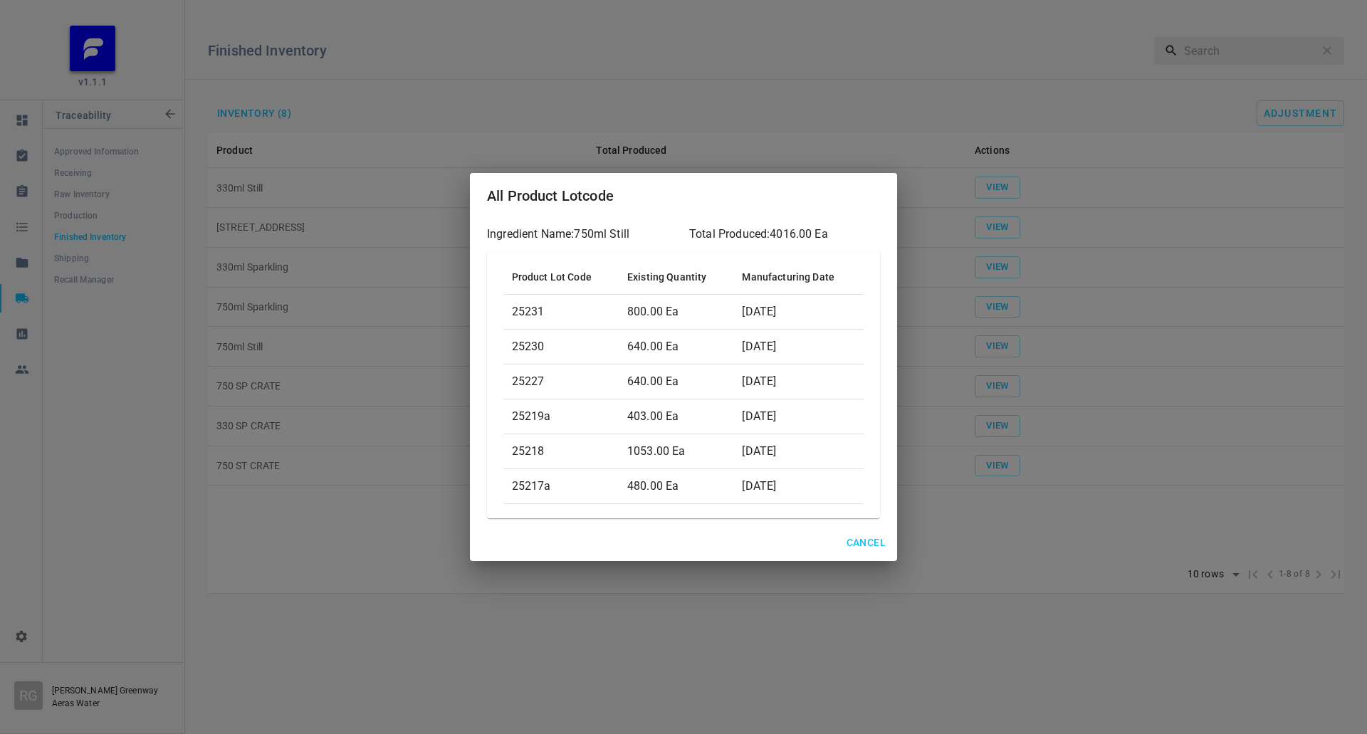
click at [845, 540] on button "Cancel" at bounding box center [866, 543] width 51 height 26
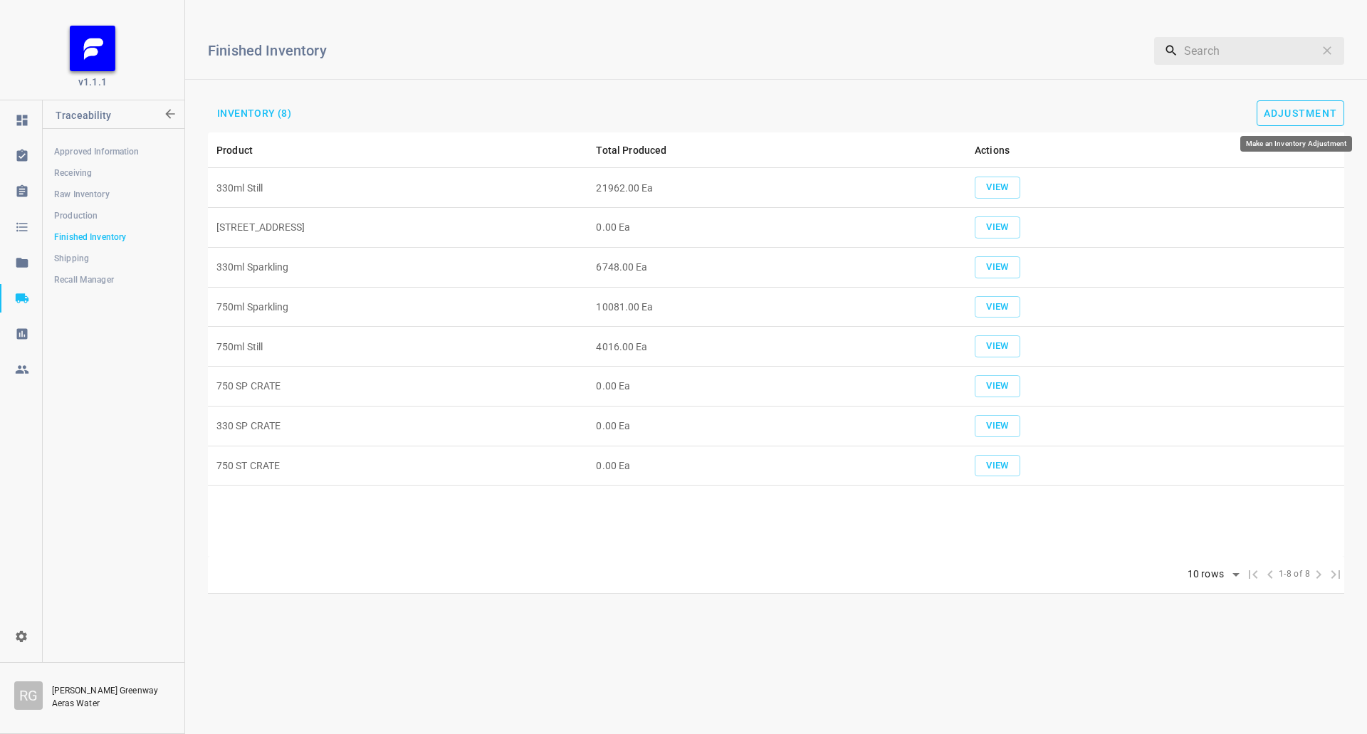
click at [1289, 110] on span "Adjustment" at bounding box center [1301, 113] width 74 height 11
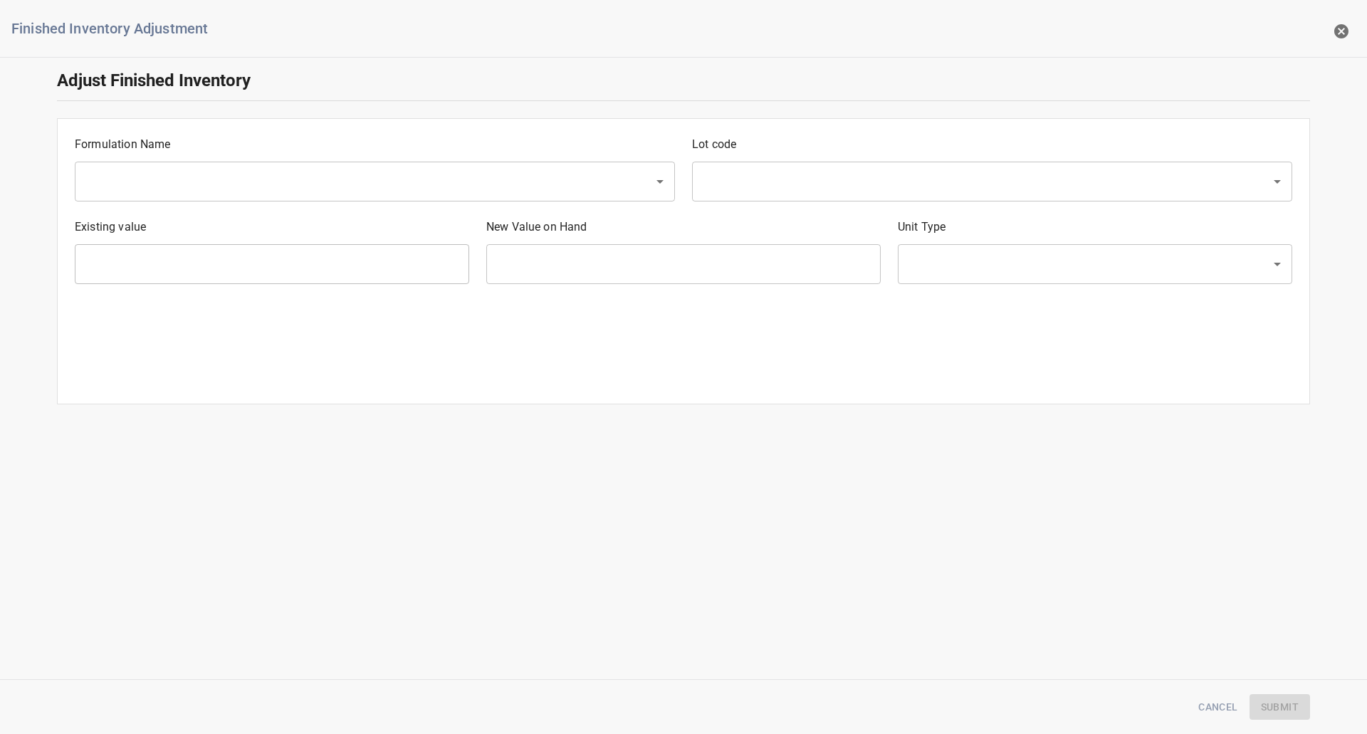
click at [167, 182] on input "text" at bounding box center [355, 181] width 548 height 27
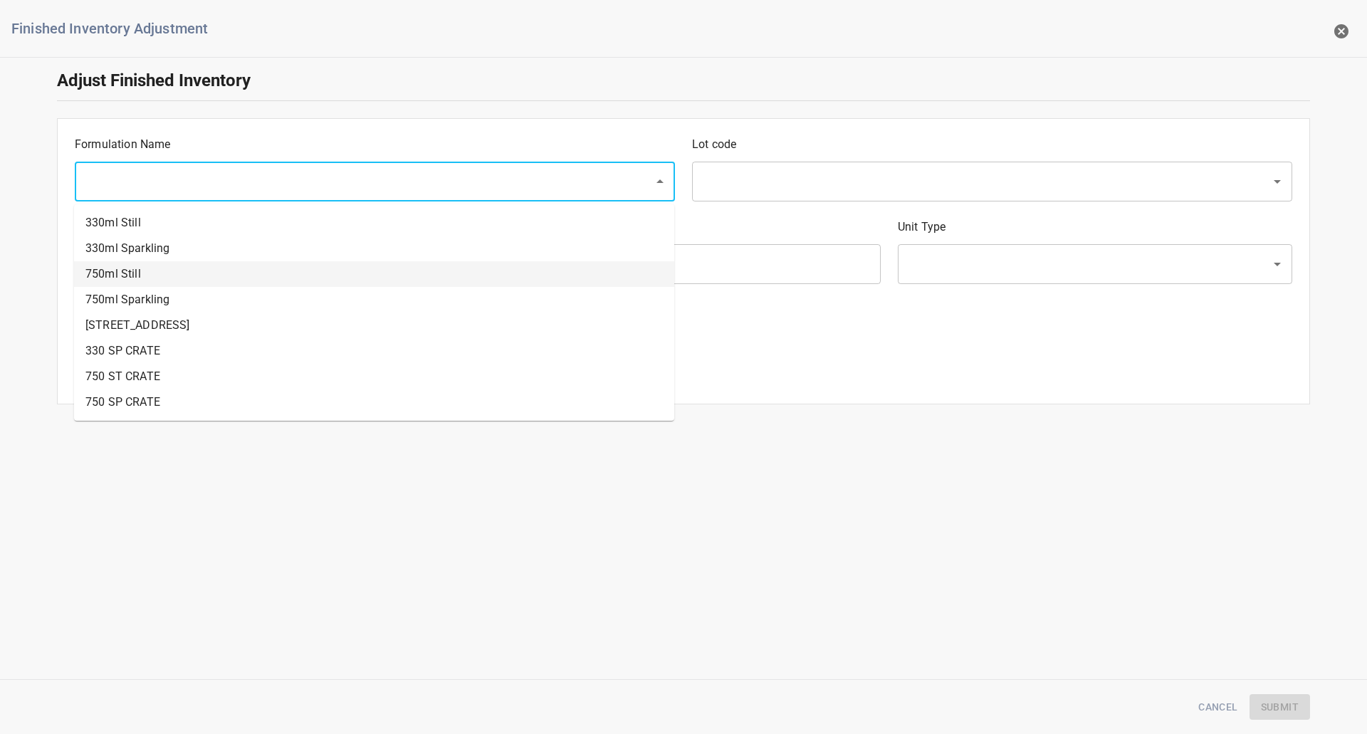
click at [160, 275] on li "750ml Still" at bounding box center [374, 274] width 600 height 26
type input "750ml Still"
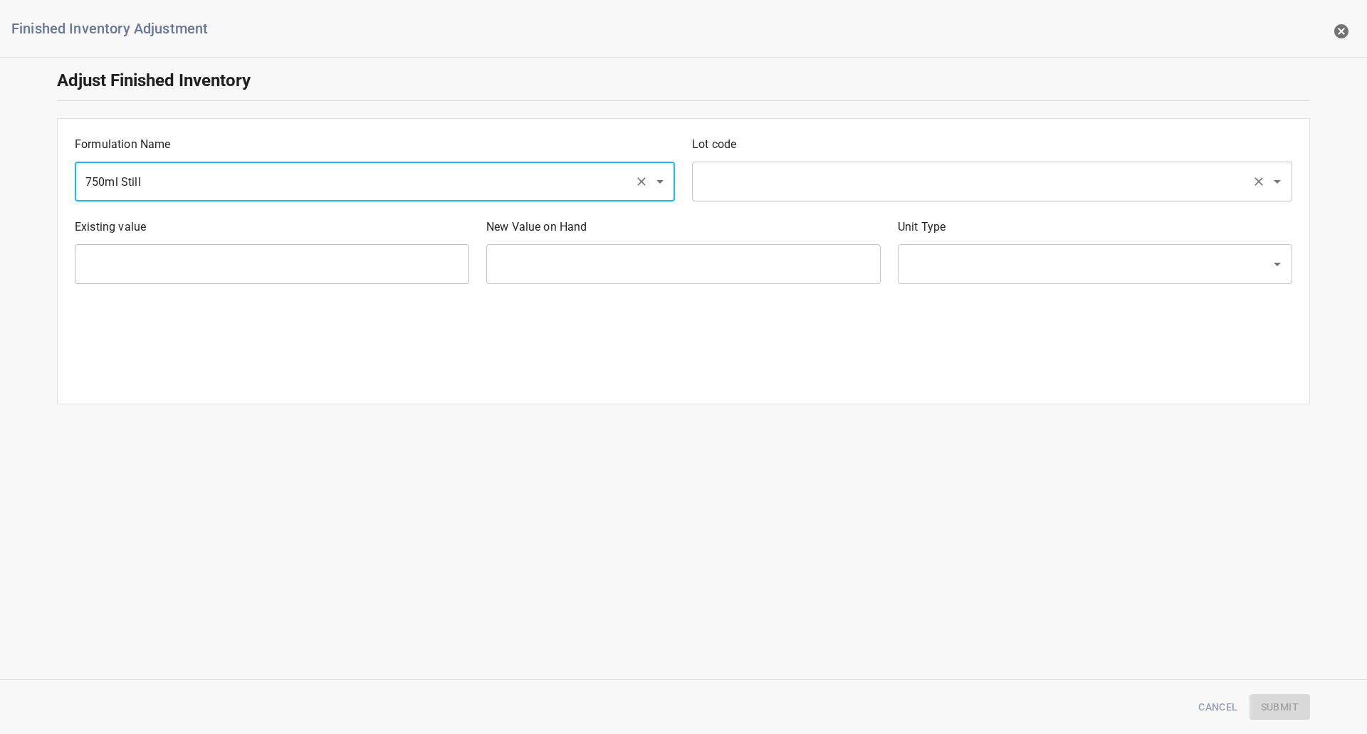
click at [814, 169] on input "text" at bounding box center [972, 181] width 548 height 27
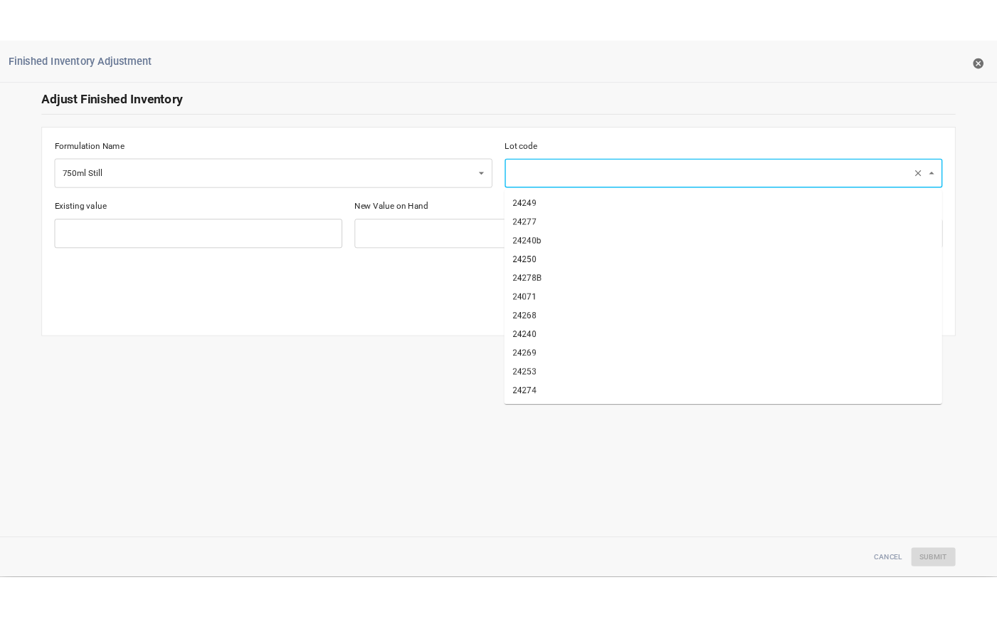
scroll to position [356, 0]
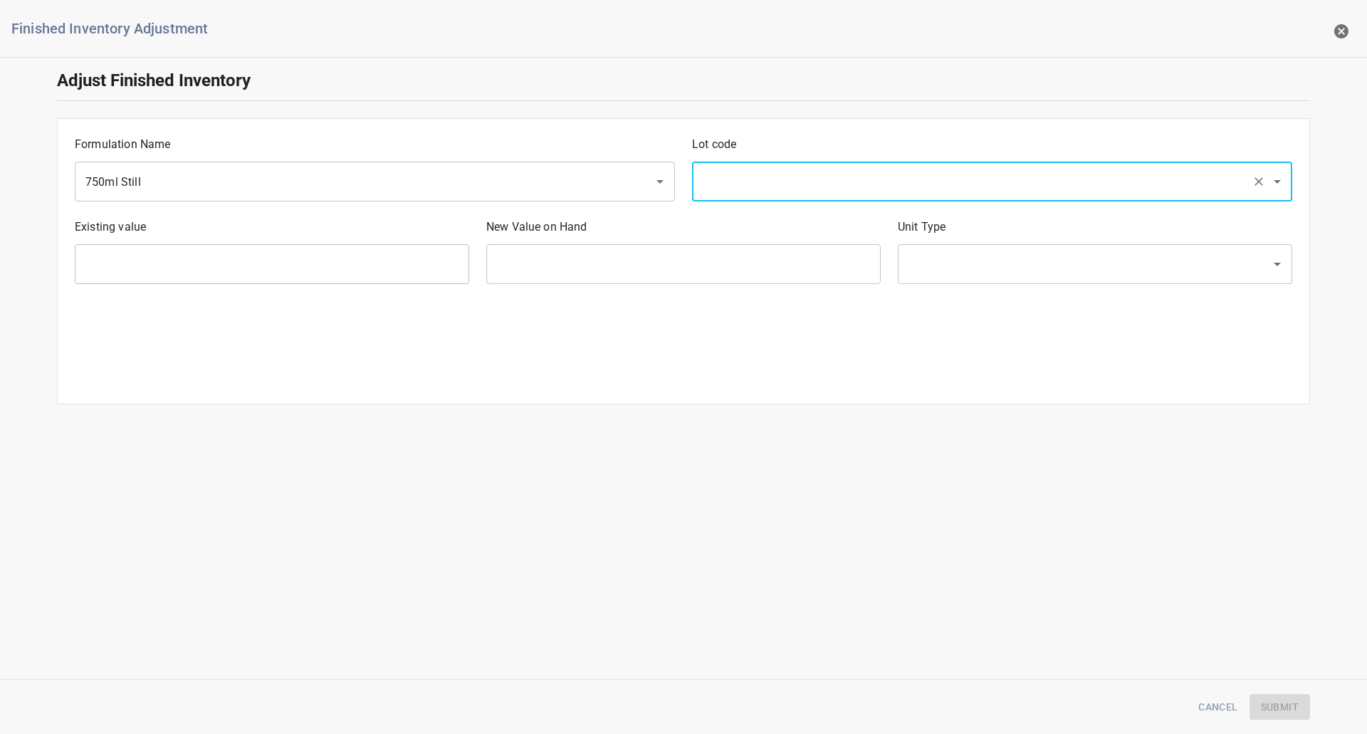
drag, startPoint x: 842, startPoint y: 186, endPoint x: 803, endPoint y: 120, distance: 76.3
click at [827, 172] on input "text" at bounding box center [972, 181] width 548 height 27
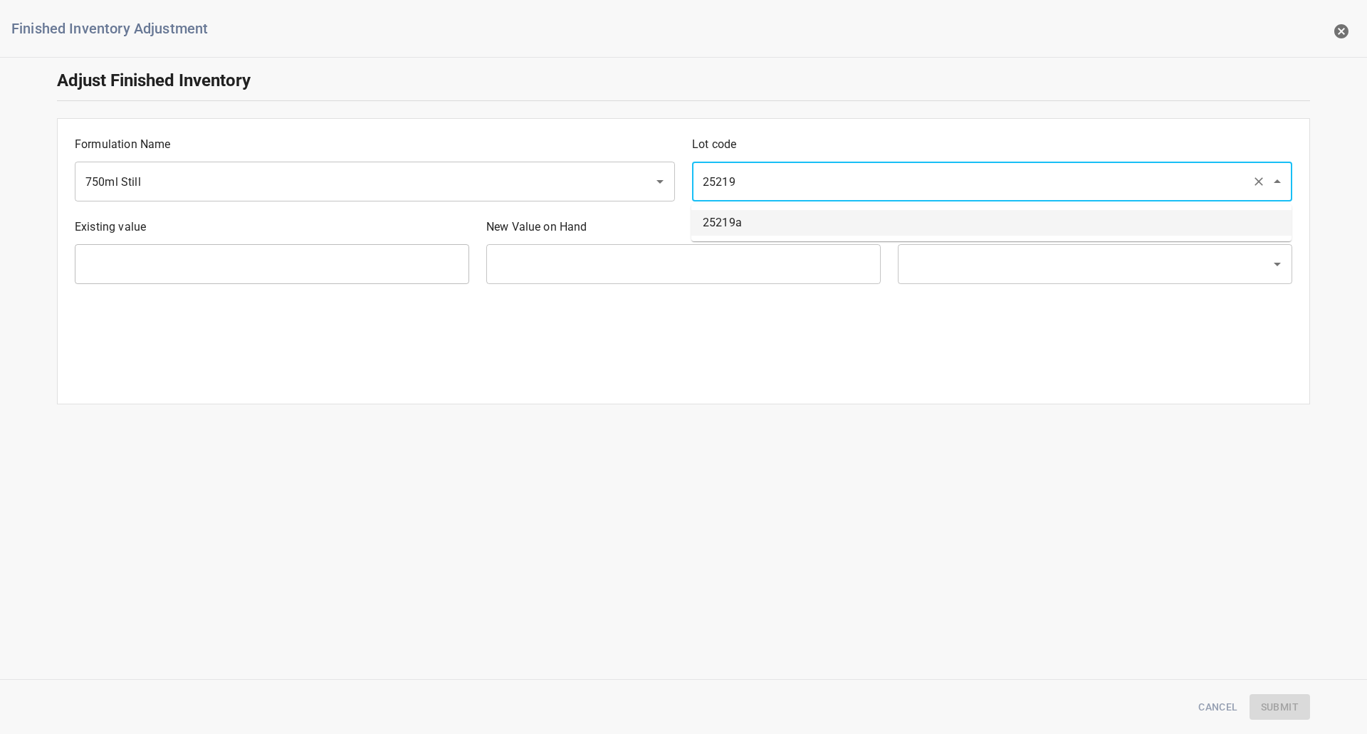
click at [764, 221] on li "25219a" at bounding box center [991, 223] width 600 height 26
type input "25219a"
type input "403 Ea"
type input "[PERSON_NAME]"
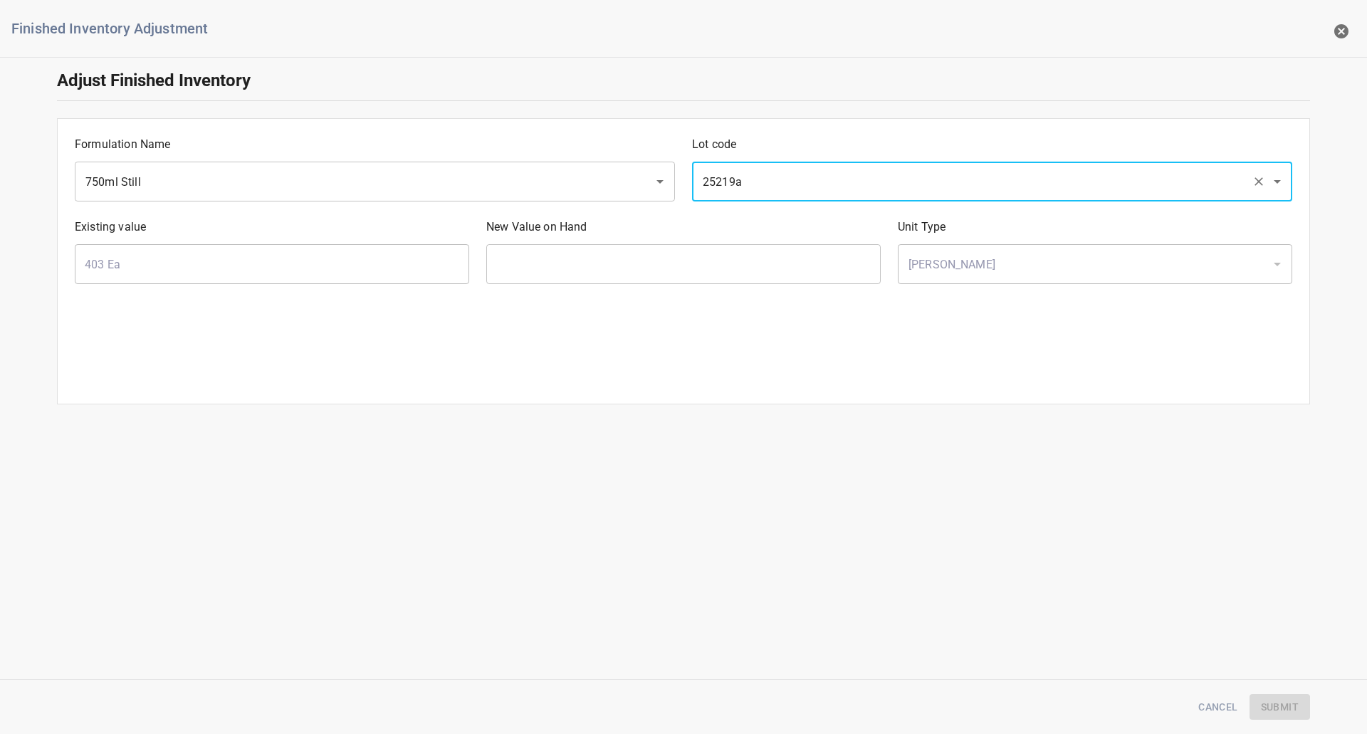
type input "25219a"
click at [703, 258] on input "text" at bounding box center [683, 264] width 394 height 40
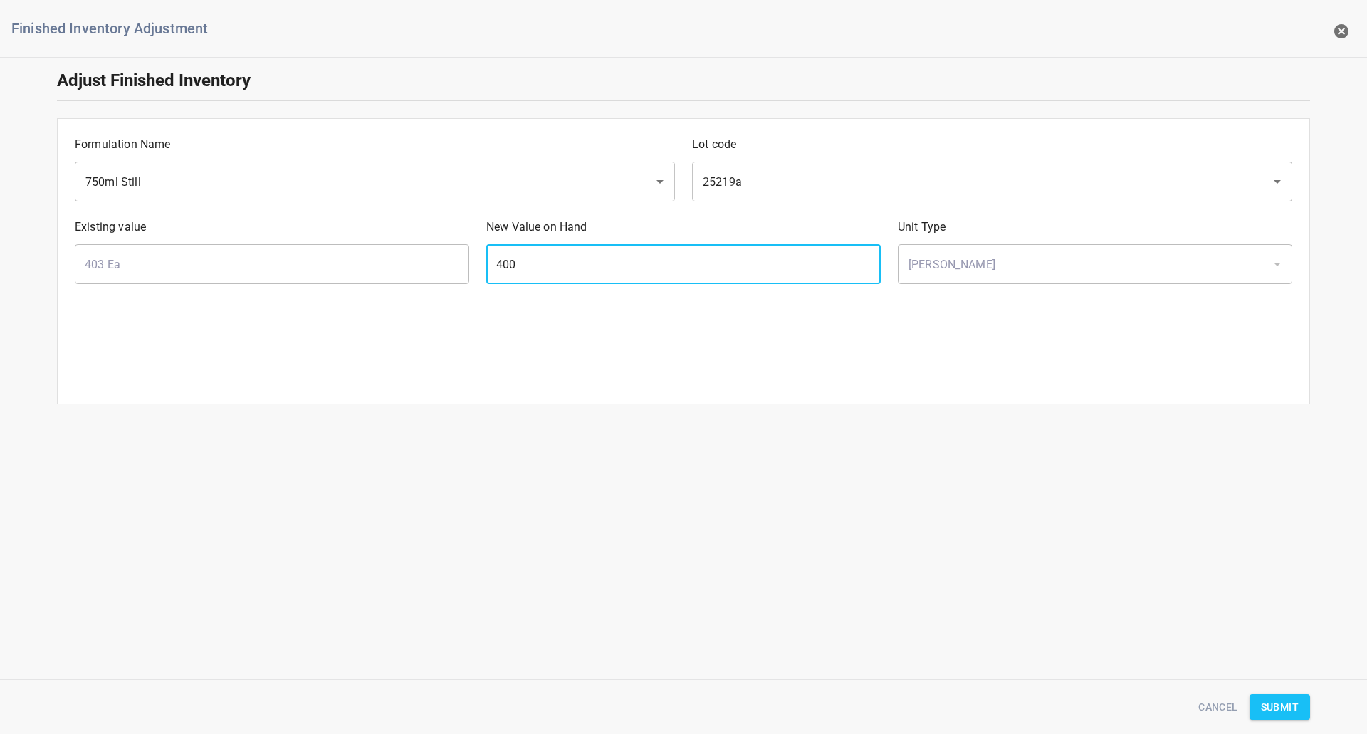
type input "400"
click at [1286, 711] on span "Submit" at bounding box center [1280, 707] width 38 height 18
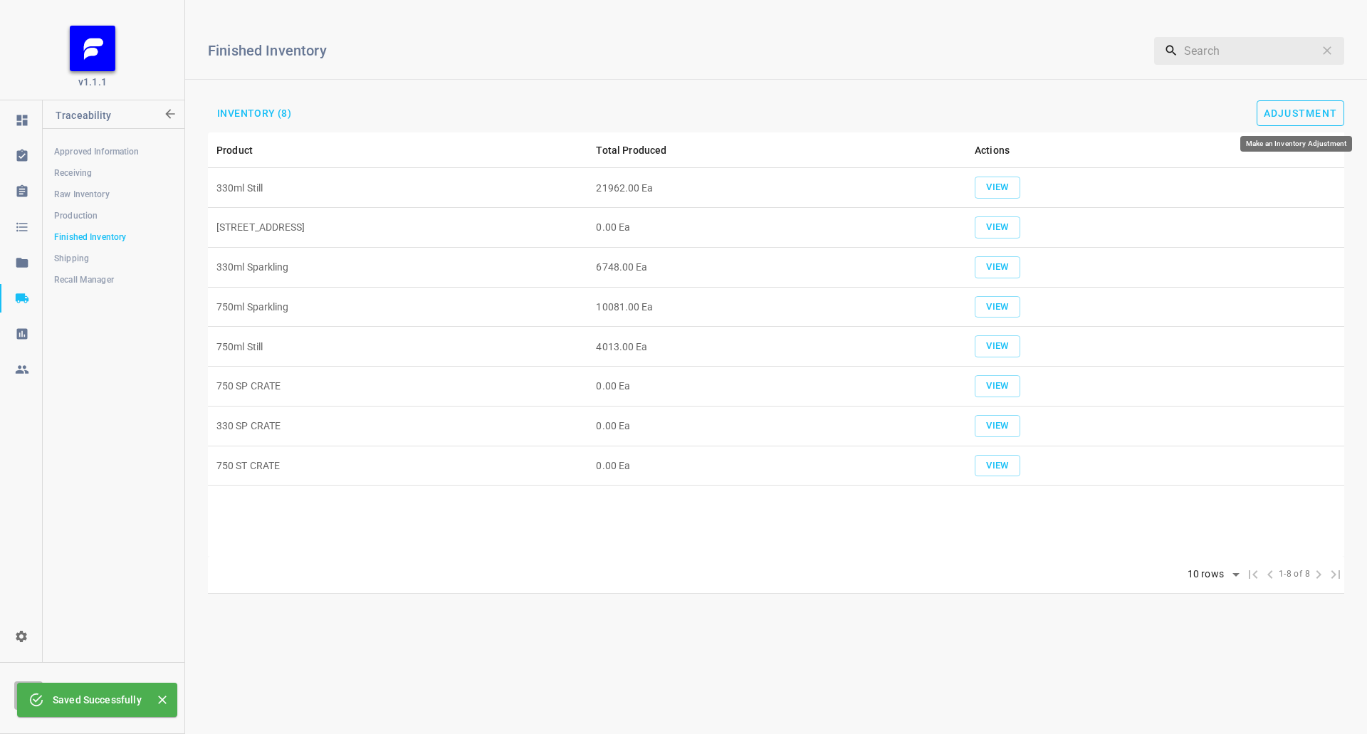
click at [1321, 108] on span "Adjustment" at bounding box center [1301, 113] width 74 height 11
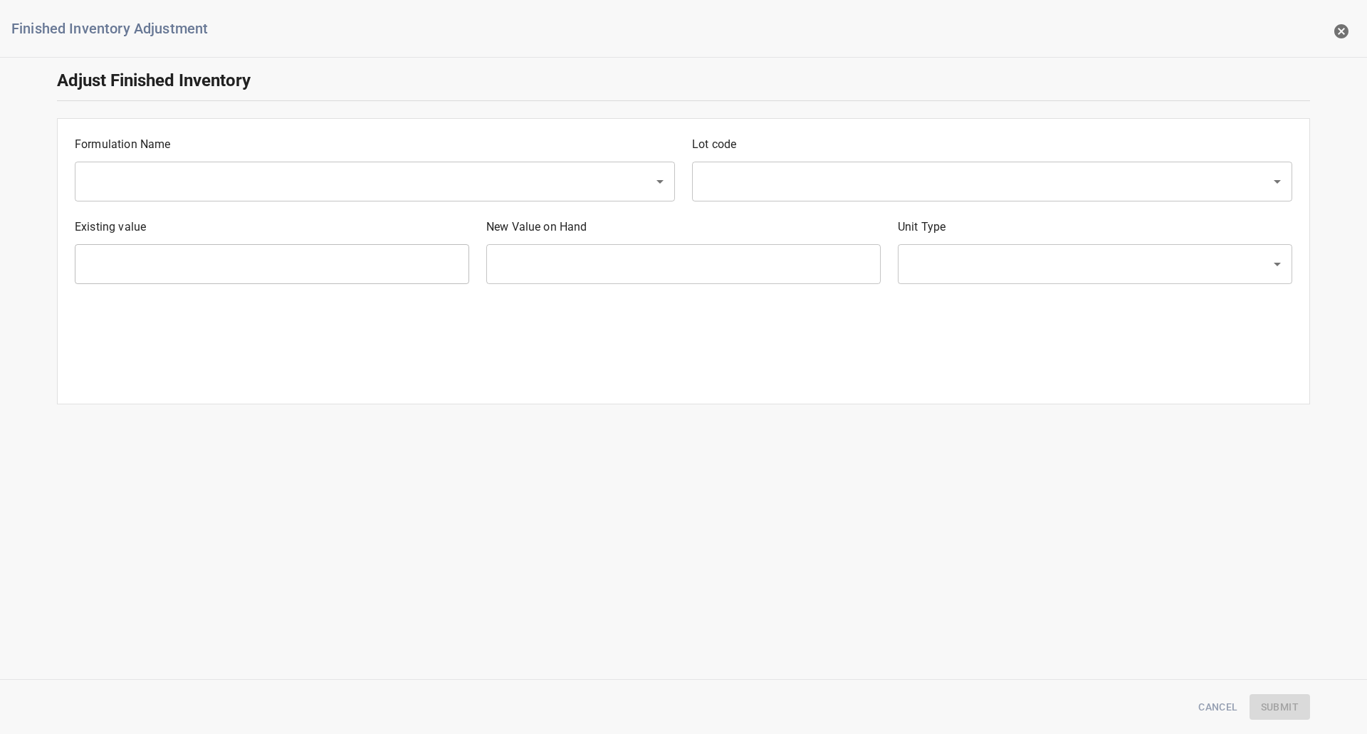
click at [125, 167] on div "​" at bounding box center [375, 182] width 600 height 40
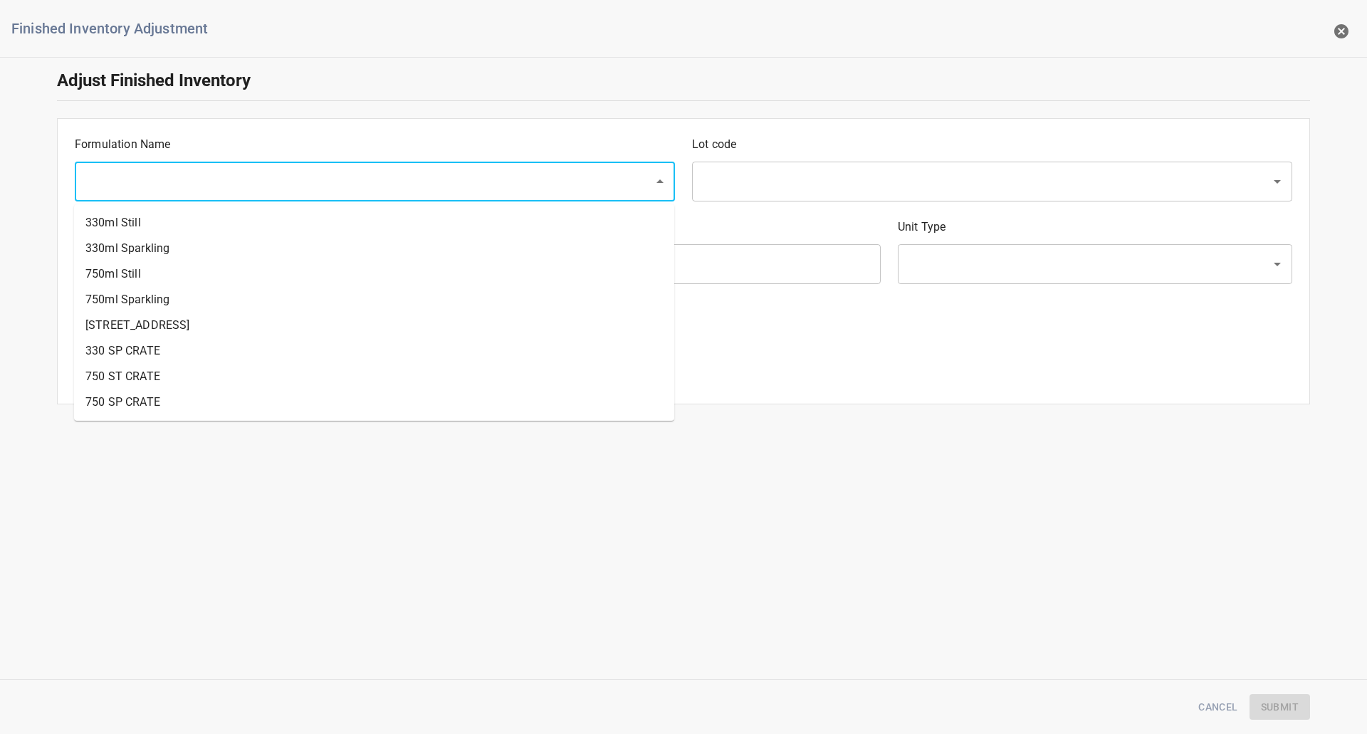
click at [128, 184] on input "text" at bounding box center [355, 181] width 548 height 27
click at [156, 268] on li "750ml Still" at bounding box center [374, 274] width 600 height 26
type input "750ml Still"
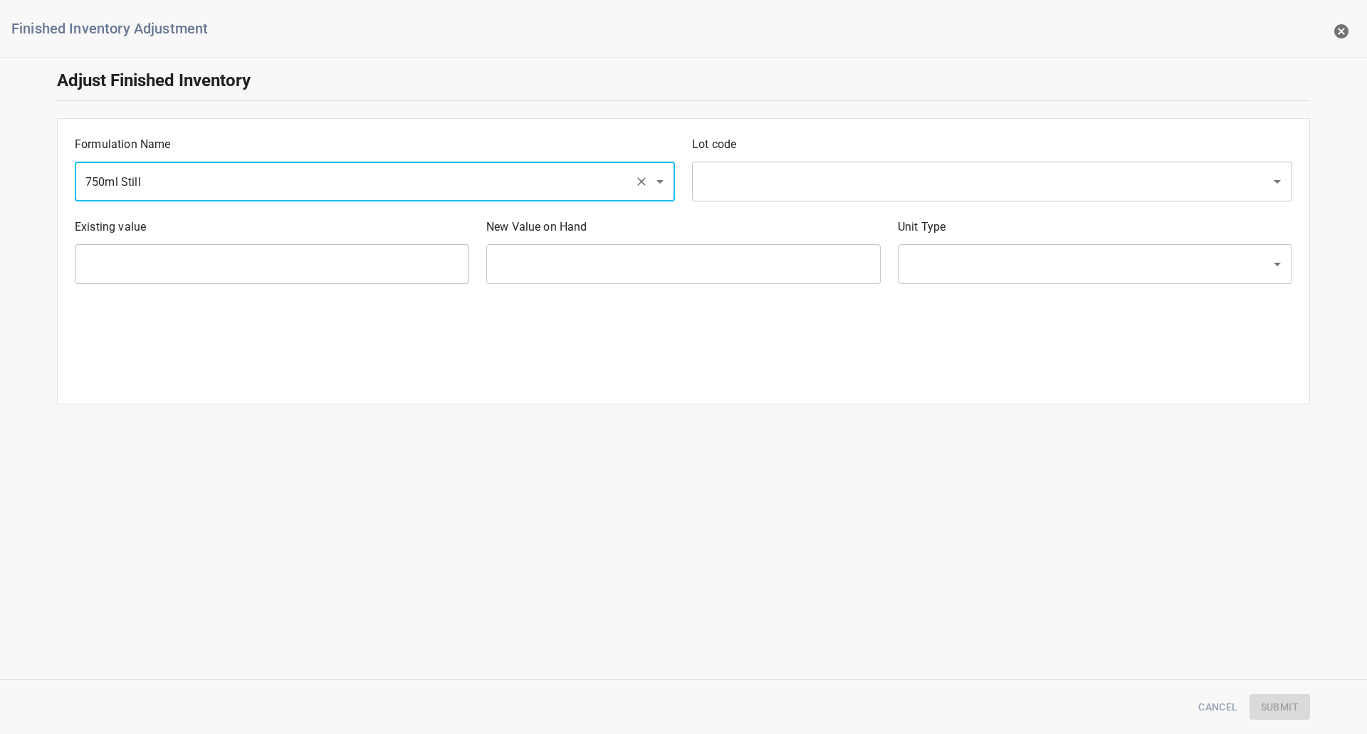
drag, startPoint x: 446, startPoint y: 231, endPoint x: 535, endPoint y: 211, distance: 91.2
click at [454, 231] on p "Existing value" at bounding box center [272, 227] width 394 height 17
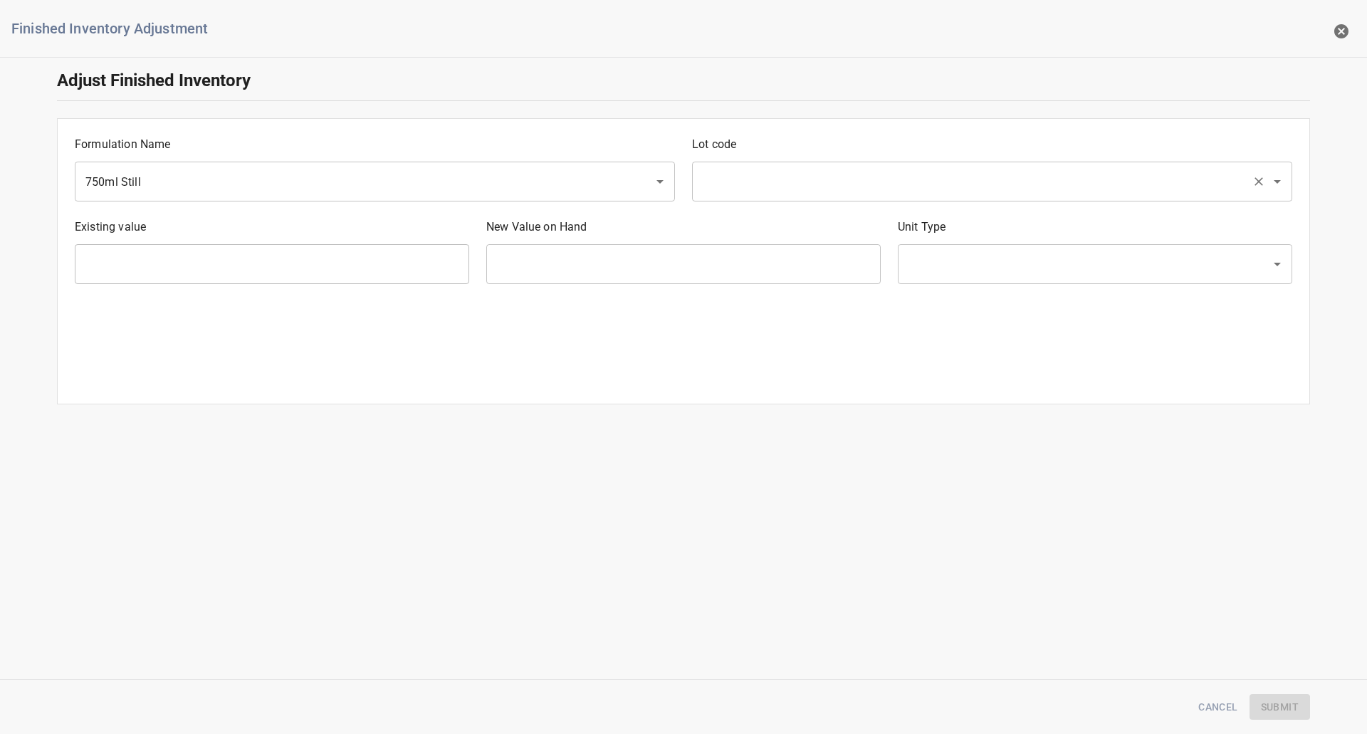
click at [715, 178] on input "text" at bounding box center [972, 181] width 548 height 27
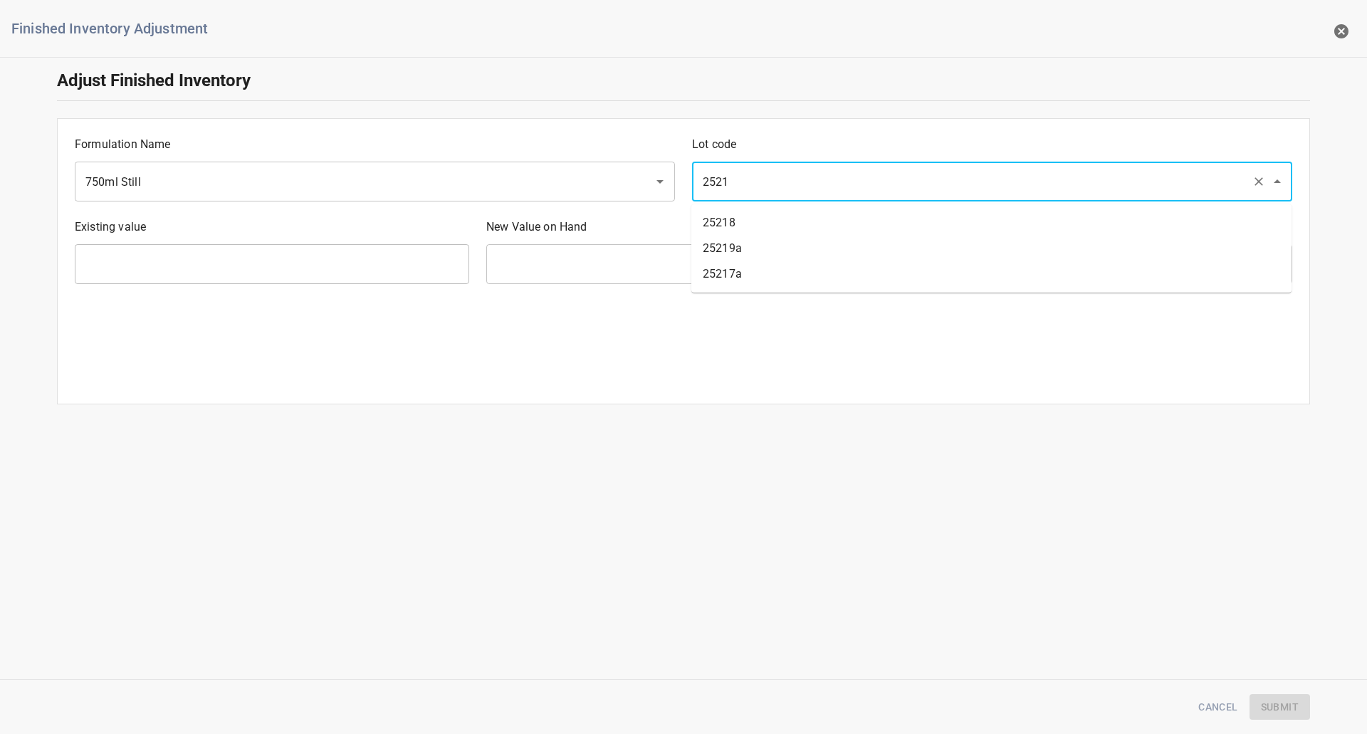
type input "25218"
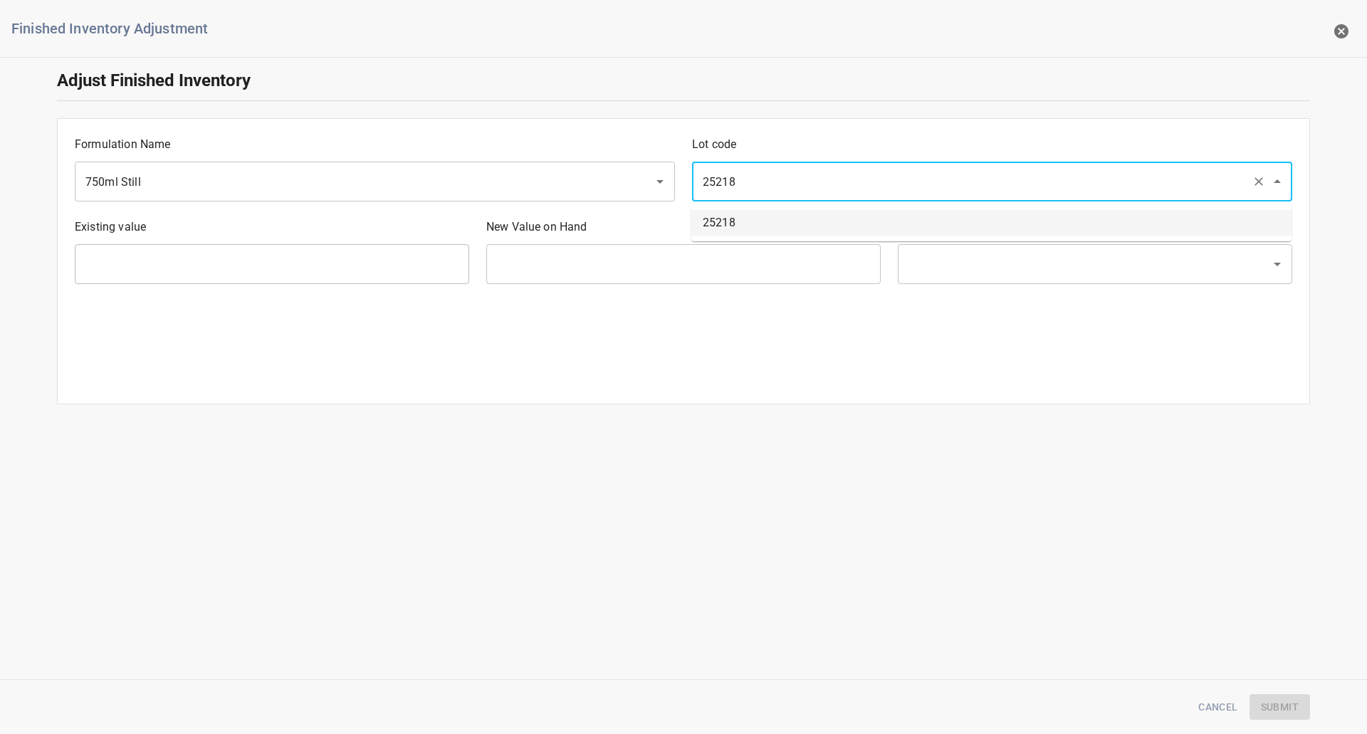
click at [733, 206] on ul "25218" at bounding box center [991, 222] width 600 height 37
click at [718, 226] on li "25218" at bounding box center [991, 223] width 600 height 26
type input "1053 Ea"
type input "[PERSON_NAME]"
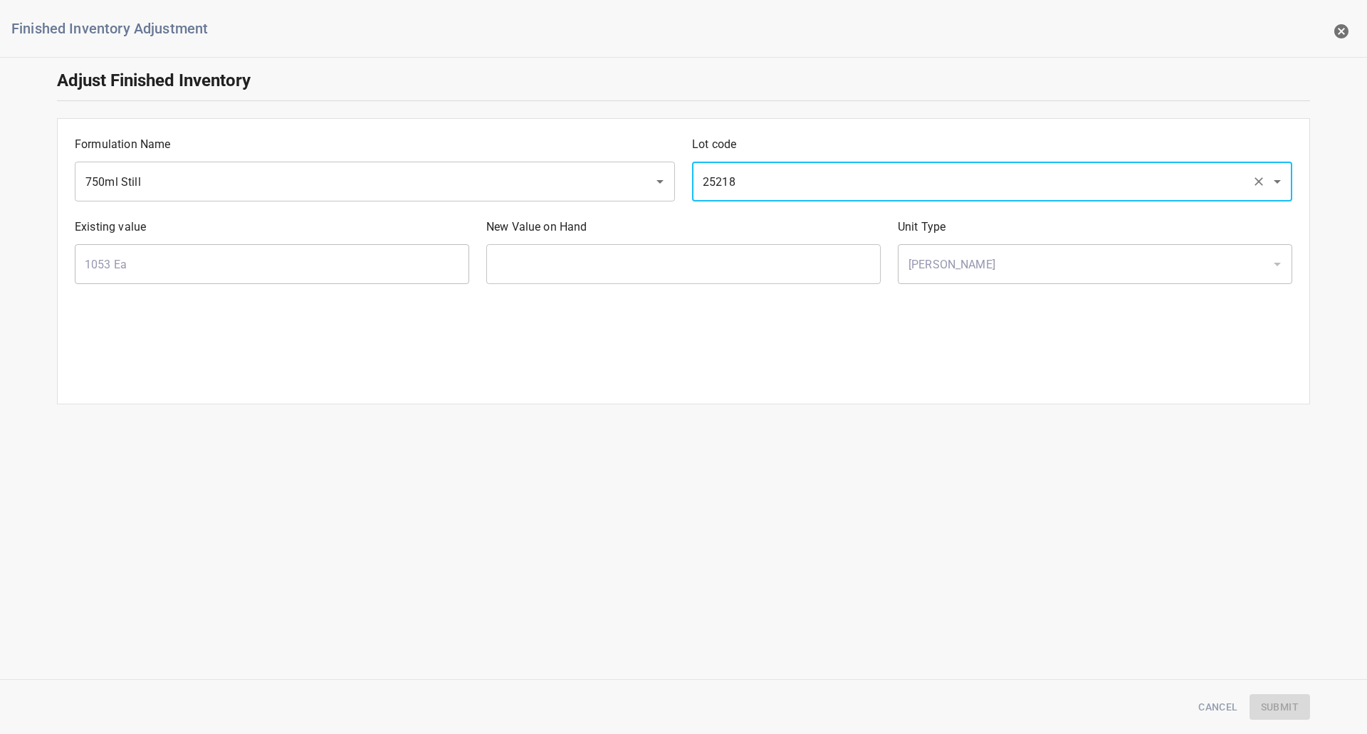
type input "25218"
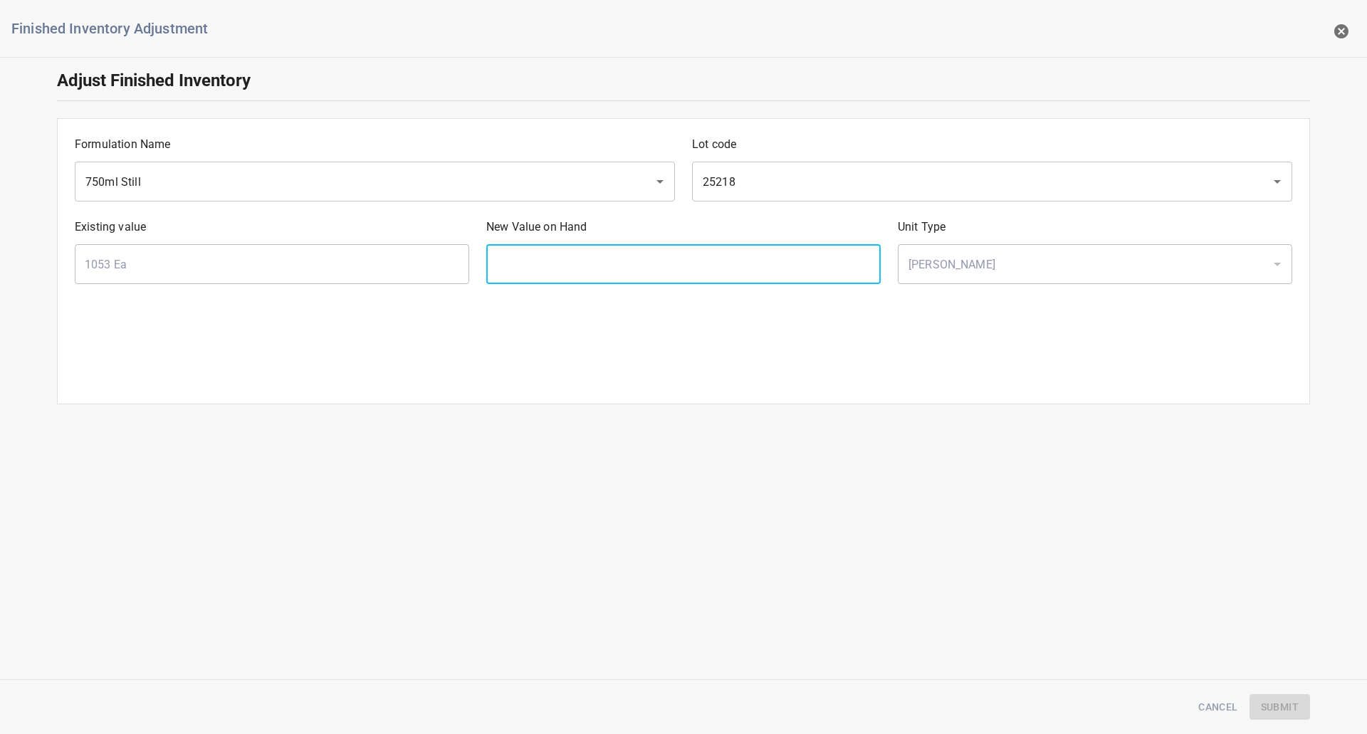
click at [597, 265] on input "text" at bounding box center [683, 264] width 394 height 40
type input "1056"
click at [1283, 712] on span "Submit" at bounding box center [1280, 707] width 38 height 18
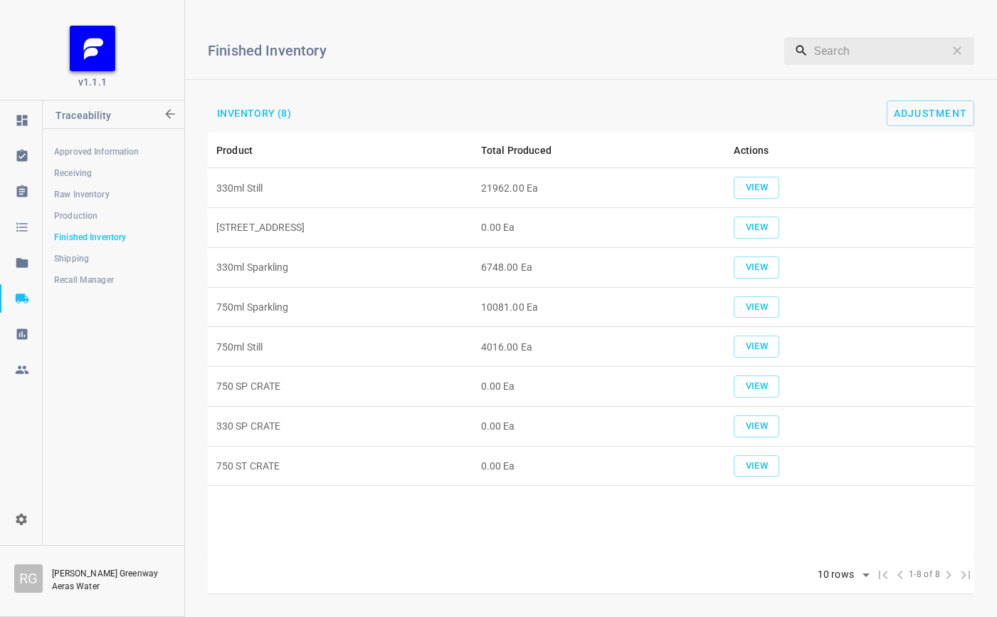
click at [773, 174] on td "View" at bounding box center [850, 188] width 249 height 40
click at [762, 183] on span "View" at bounding box center [756, 187] width 31 height 16
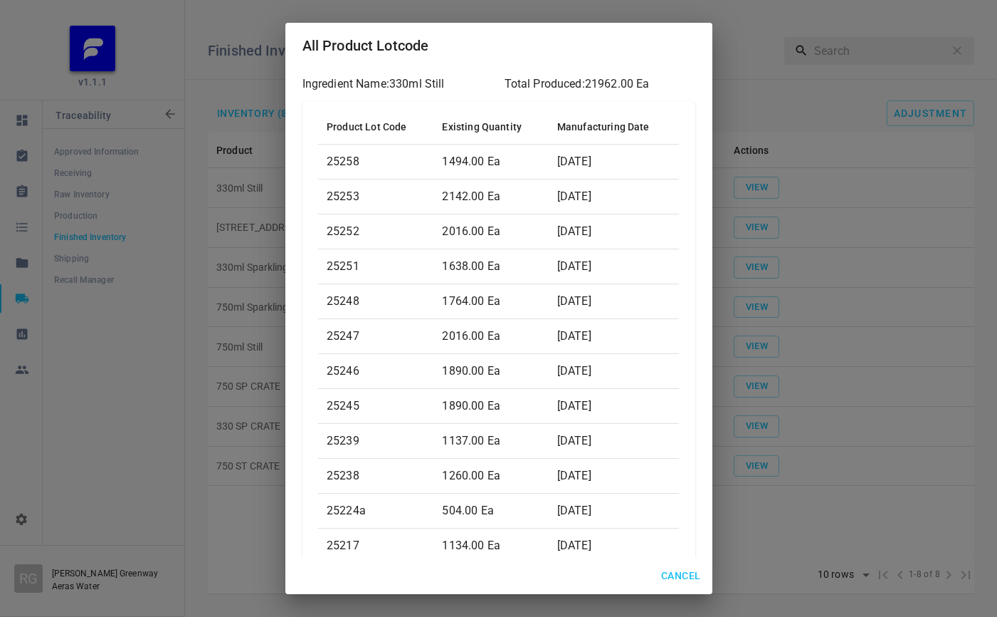
drag, startPoint x: 679, startPoint y: 571, endPoint x: 687, endPoint y: 551, distance: 21.7
click at [678, 571] on span "Cancel" at bounding box center [680, 576] width 39 height 18
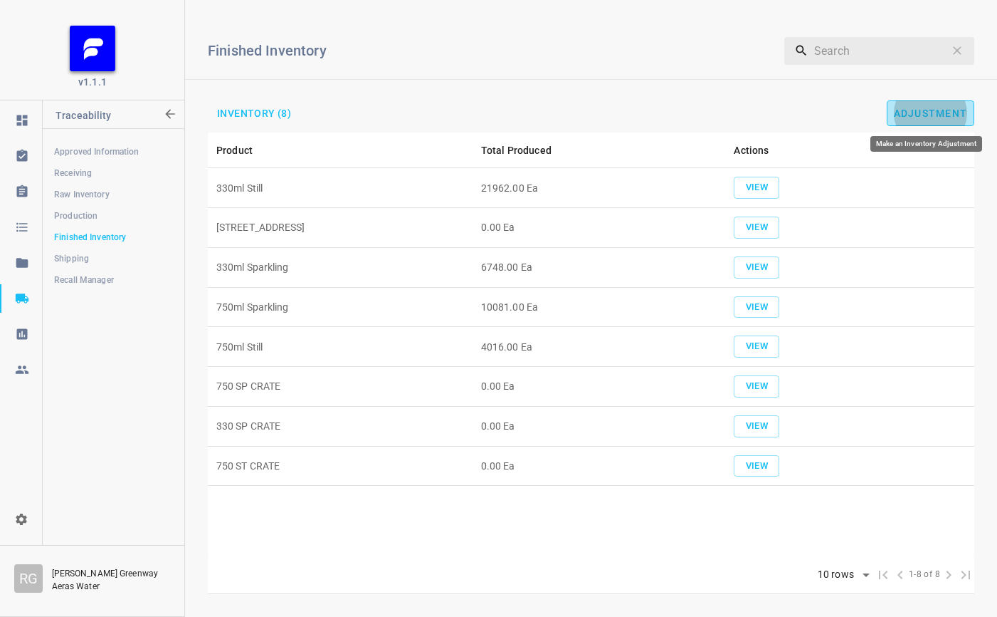
click at [946, 113] on span "Adjustment" at bounding box center [931, 113] width 74 height 11
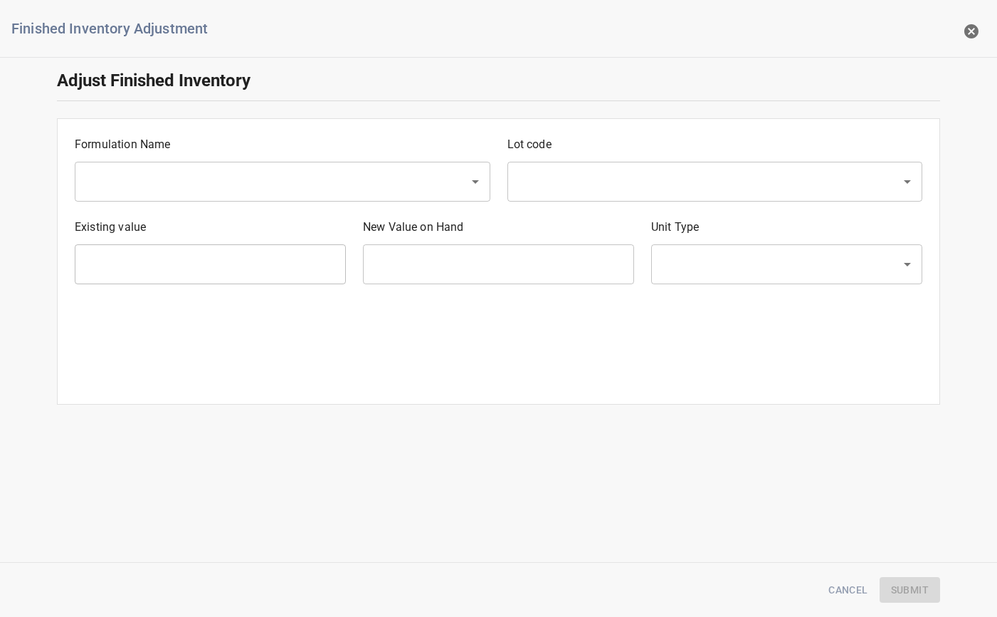
click at [157, 179] on input "text" at bounding box center [262, 181] width 363 height 27
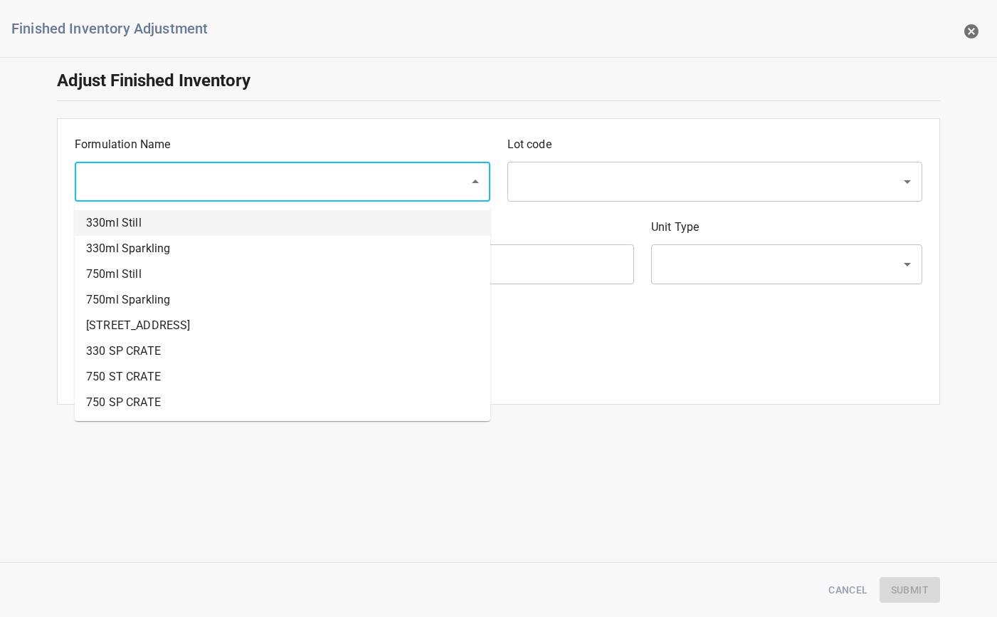
click at [150, 218] on li "330ml Still" at bounding box center [283, 223] width 416 height 26
type input "330ml Still"
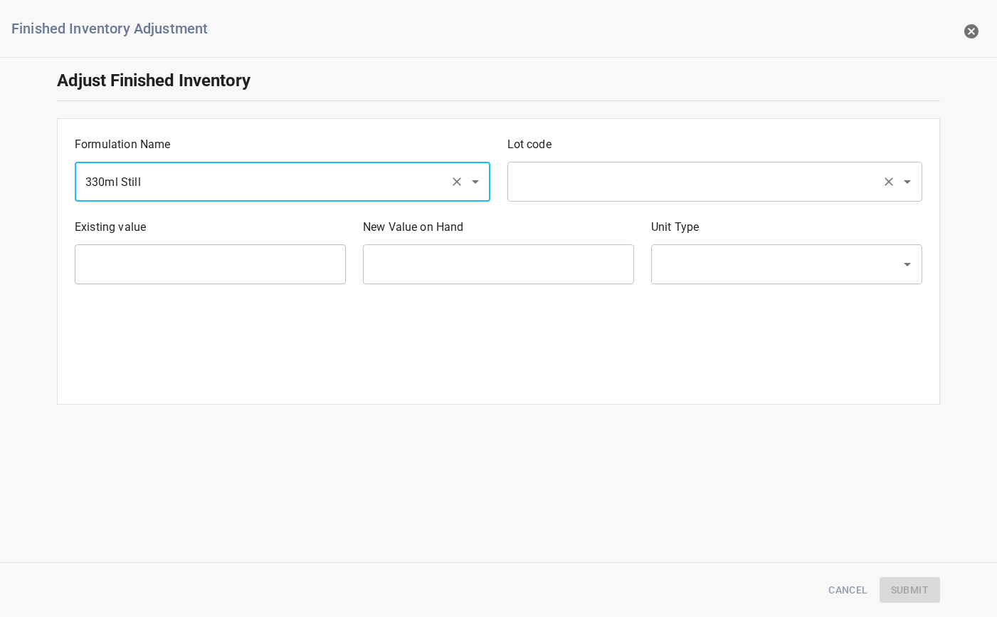
click at [536, 184] on input "text" at bounding box center [695, 181] width 363 height 27
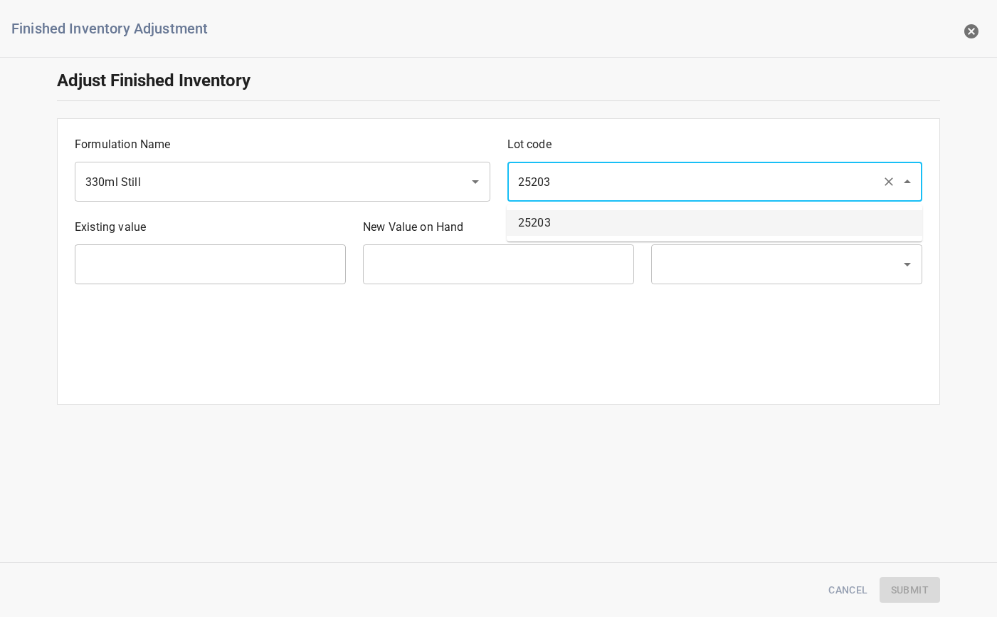
type input "25203"
click at [528, 244] on input "text" at bounding box center [498, 264] width 271 height 40
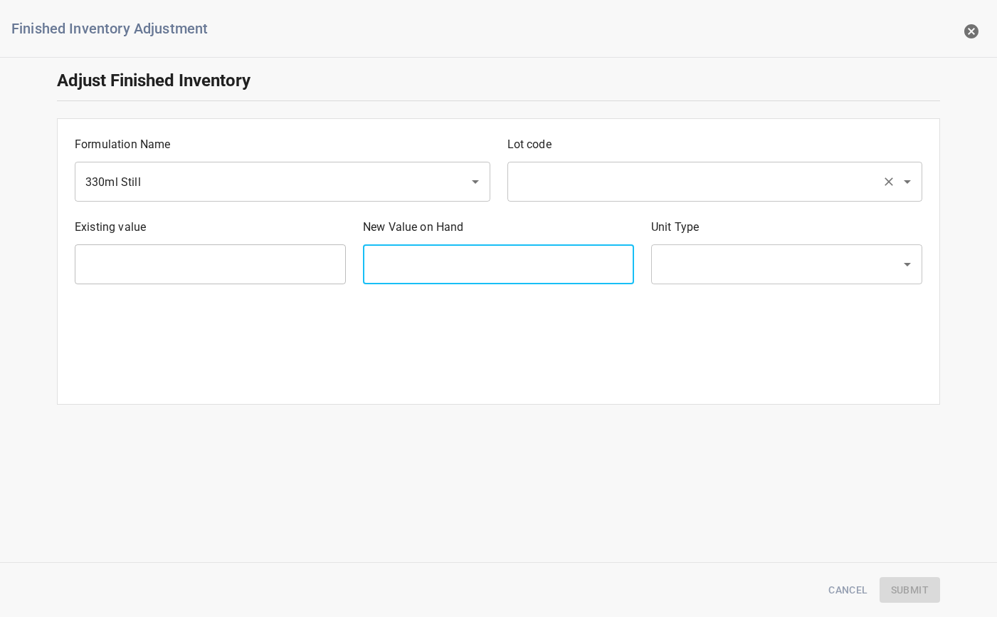
click at [580, 172] on input "text" at bounding box center [695, 181] width 363 height 27
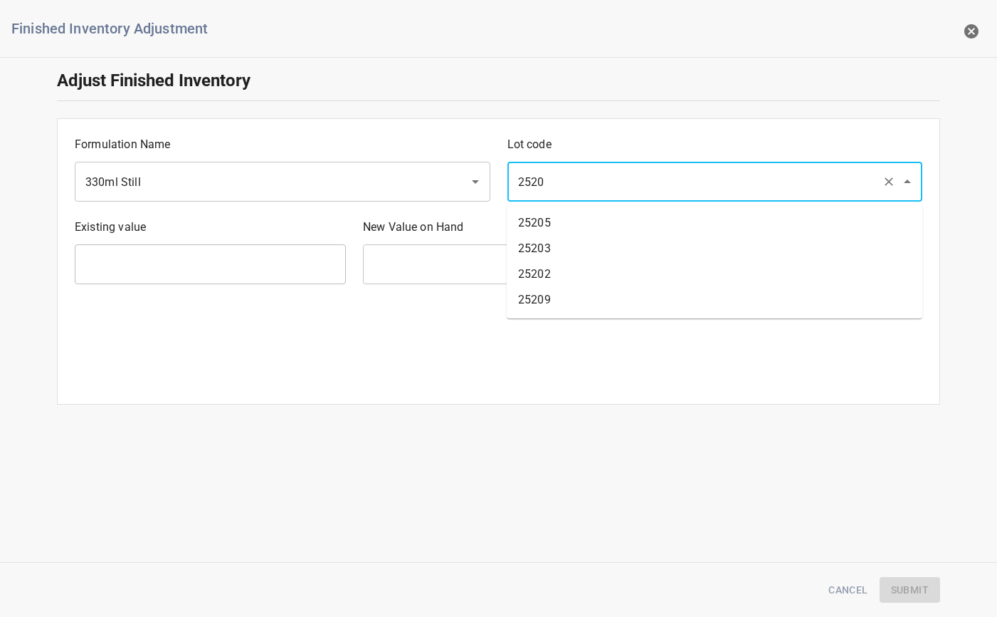
type input "25203"
click at [573, 213] on li "25203" at bounding box center [715, 223] width 416 height 26
type input "31 Ea"
type input "[PERSON_NAME]"
type input "25213"
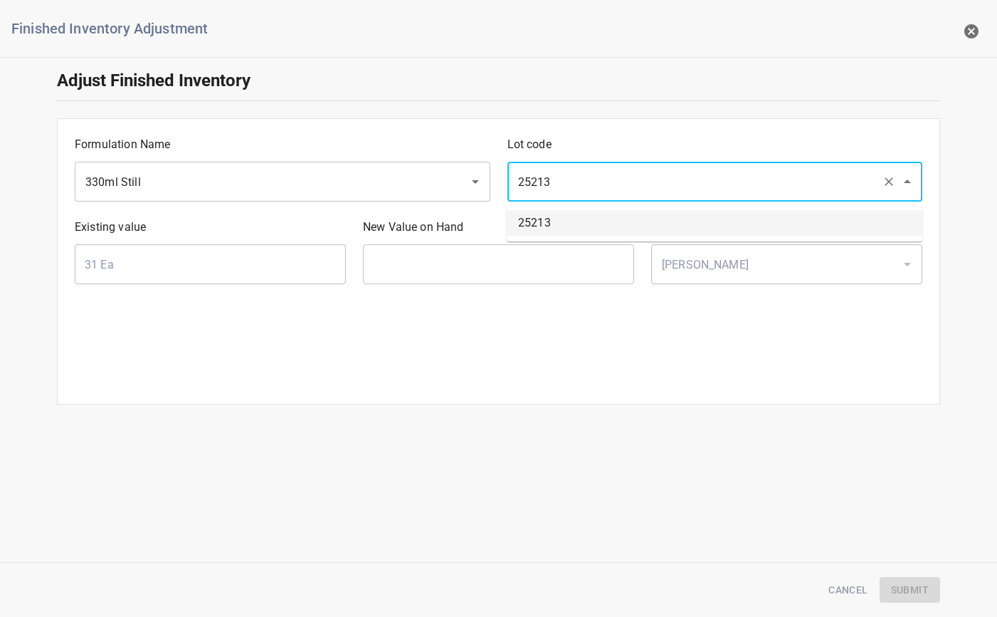
click at [564, 225] on li "25213" at bounding box center [715, 223] width 416 height 26
type input "3046 Ea"
type input "25213"
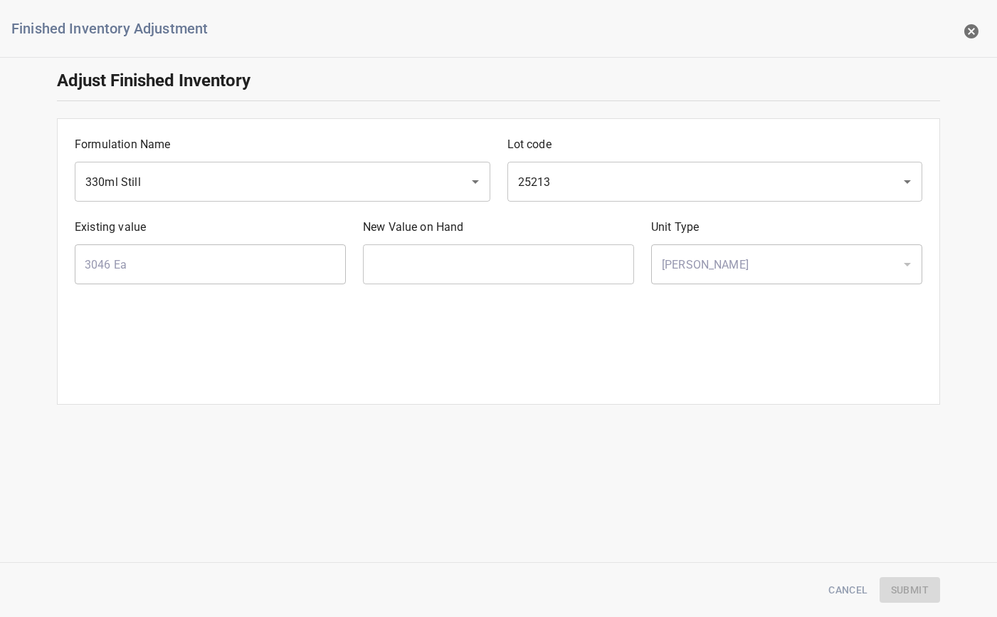
click at [431, 451] on div "Finished Inventory Adjustment Adjust Finished Inventory Formulation Name 330ml …" at bounding box center [498, 308] width 997 height 617
click at [960, 26] on button "button" at bounding box center [972, 31] width 28 height 28
